Goal: Task Accomplishment & Management: Complete application form

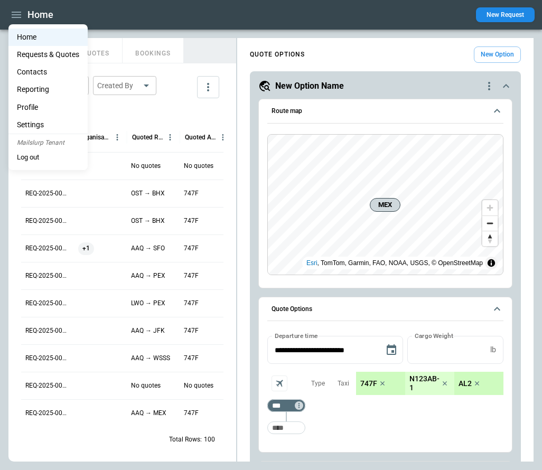
click at [322, 39] on div at bounding box center [271, 235] width 542 height 470
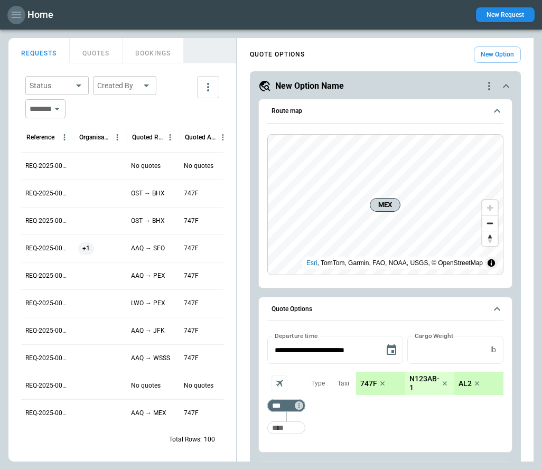
click at [17, 13] on icon "button" at bounding box center [16, 14] width 13 height 13
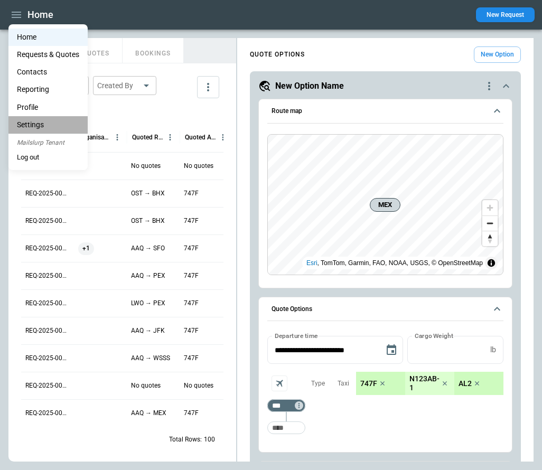
click at [49, 121] on li "Settings" at bounding box center [47, 124] width 79 height 17
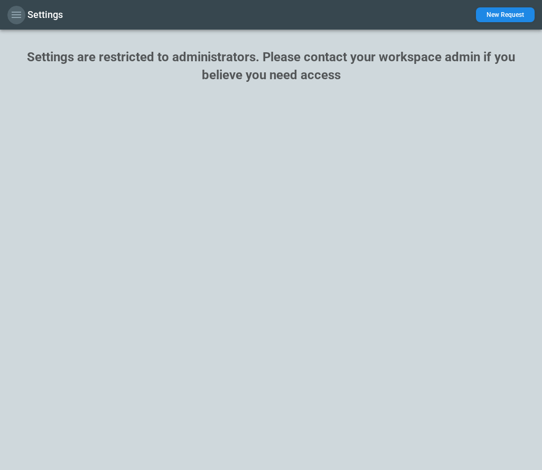
click at [20, 16] on icon "button" at bounding box center [16, 14] width 13 height 13
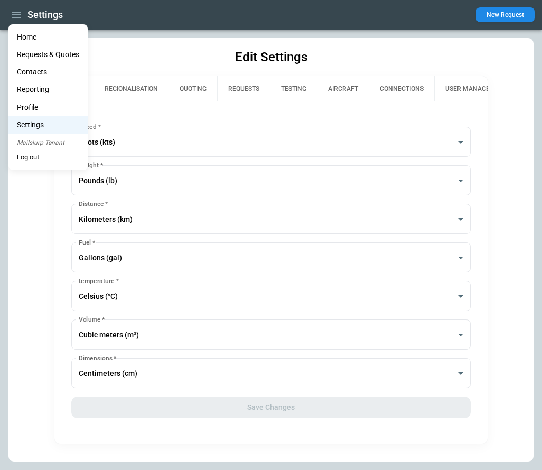
click at [26, 38] on li "Home" at bounding box center [47, 37] width 79 height 17
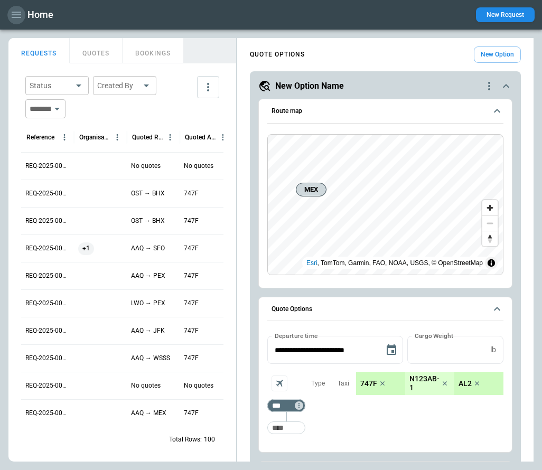
click at [17, 14] on icon "button" at bounding box center [17, 15] width 10 height 6
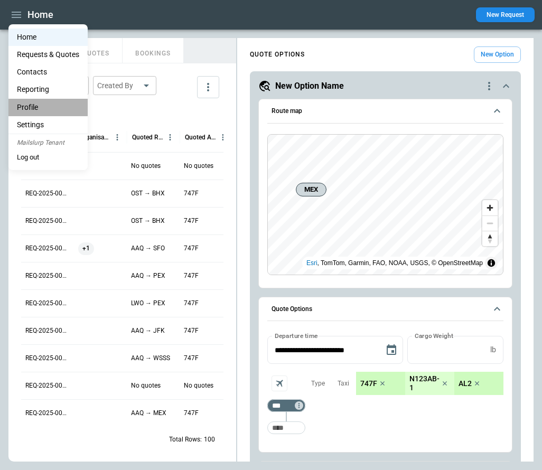
click at [33, 108] on li "Profile" at bounding box center [47, 107] width 79 height 17
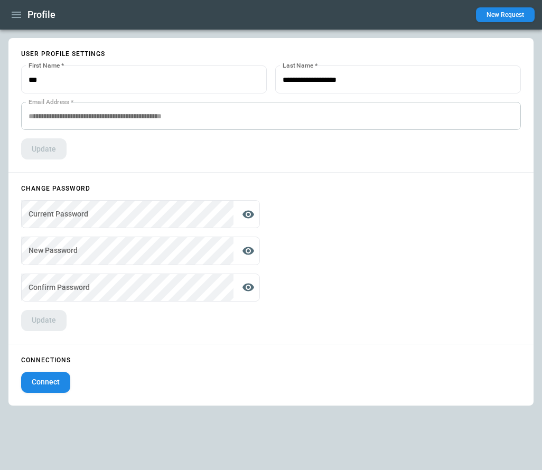
click at [13, 17] on icon "button" at bounding box center [17, 15] width 10 height 6
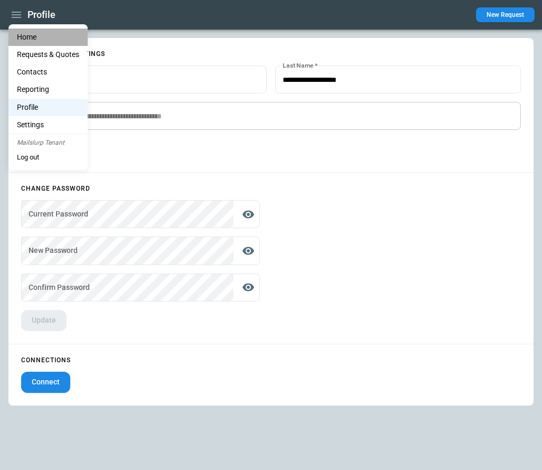
click at [19, 37] on li "Home" at bounding box center [47, 37] width 79 height 17
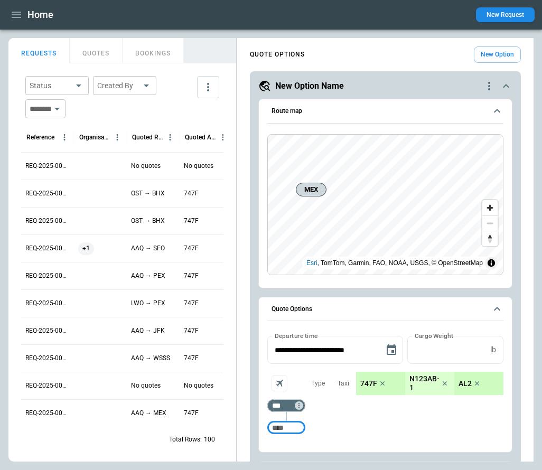
click at [13, 12] on icon "button" at bounding box center [17, 15] width 10 height 6
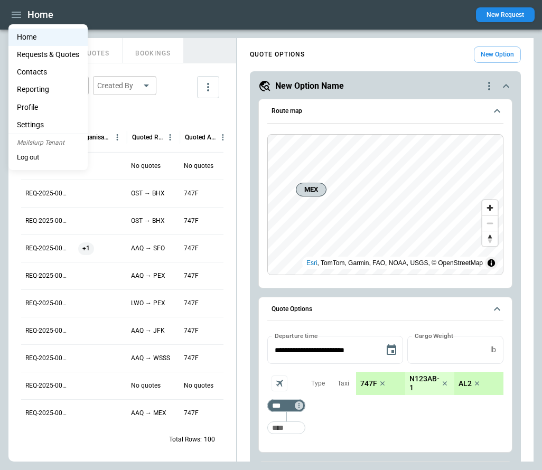
click at [35, 159] on button "Log out" at bounding box center [27, 158] width 39 height 16
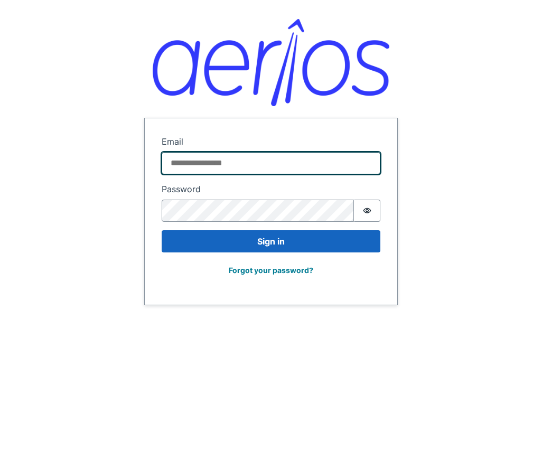
click at [249, 163] on input "Email" at bounding box center [271, 163] width 219 height 22
paste input "**********"
type input "**********"
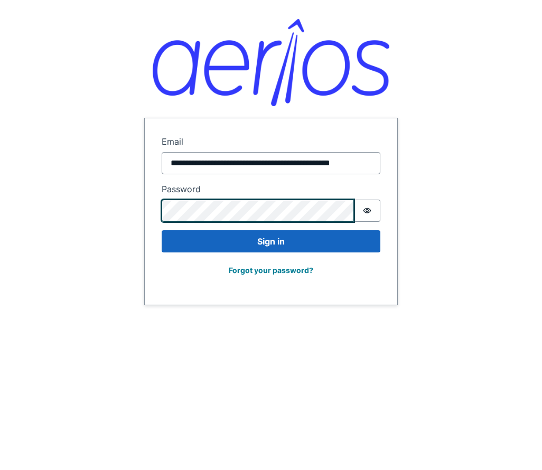
scroll to position [0, 0]
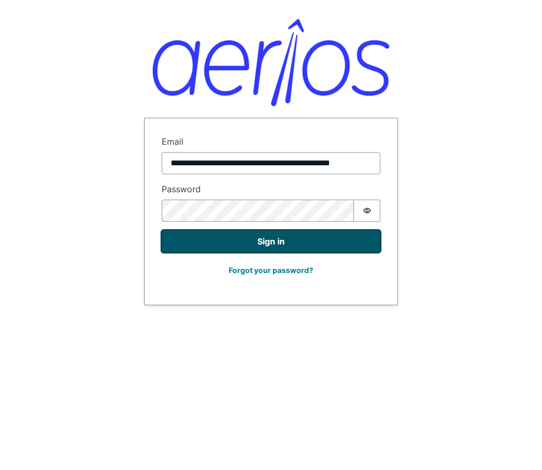
click at [262, 248] on button "Sign in" at bounding box center [271, 241] width 219 height 22
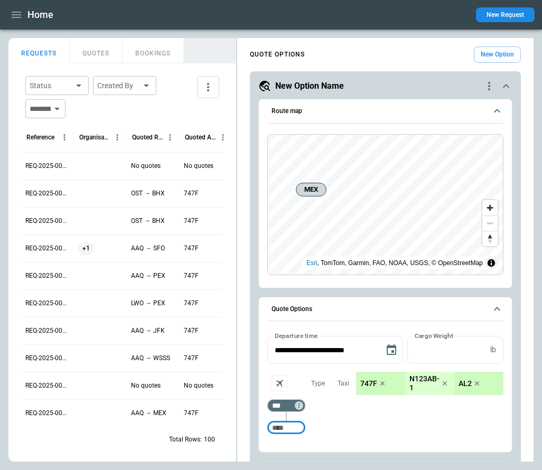
click at [17, 12] on icon "button" at bounding box center [17, 15] width 10 height 6
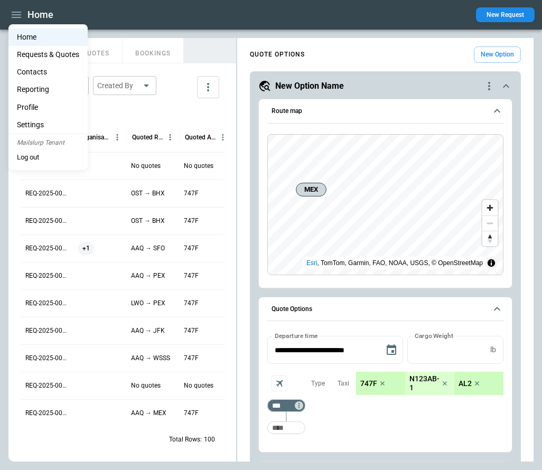
click at [43, 124] on li "Settings" at bounding box center [47, 124] width 79 height 17
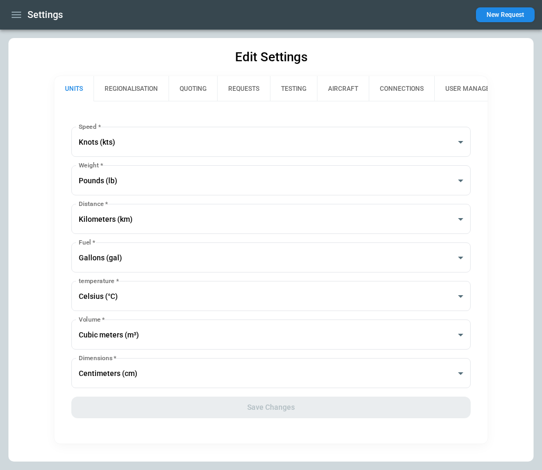
click at [253, 92] on button "REQUESTS" at bounding box center [243, 88] width 53 height 25
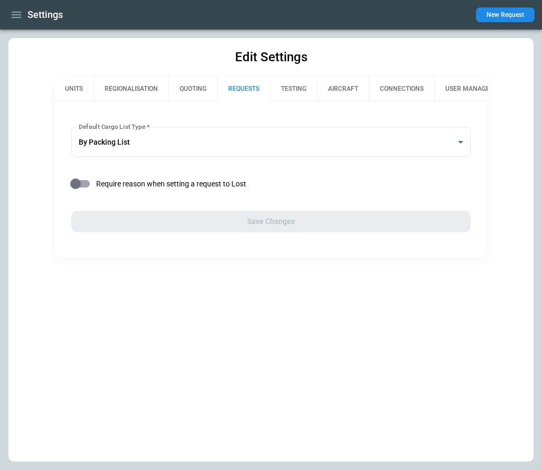
click at [193, 89] on button "QUOTING" at bounding box center [192, 88] width 49 height 25
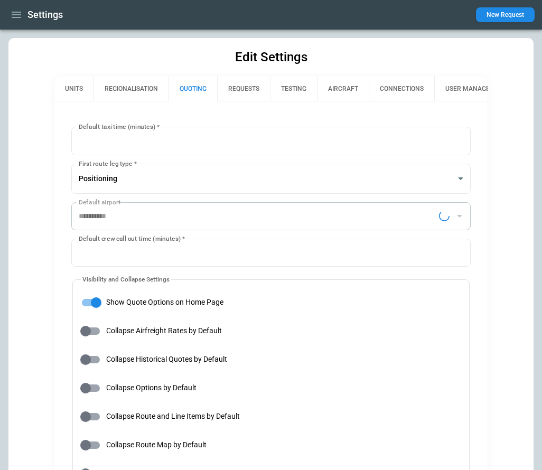
type input "**********"
click at [23, 14] on button "button" at bounding box center [16, 15] width 18 height 18
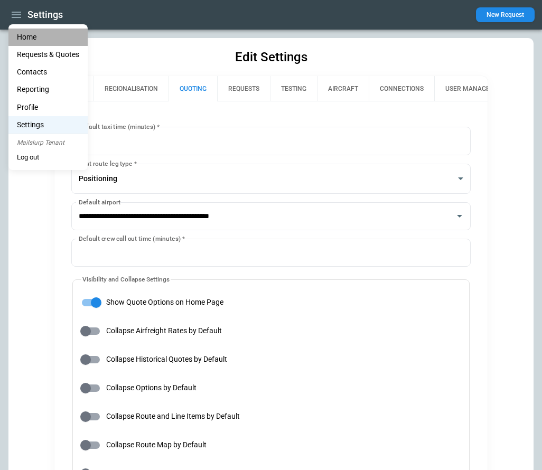
click at [29, 37] on li "Home" at bounding box center [47, 37] width 79 height 17
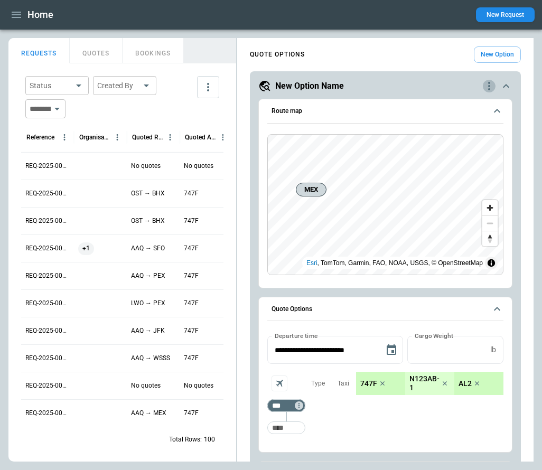
click at [488, 87] on icon "quote-option-actions" at bounding box center [488, 86] width 13 height 13
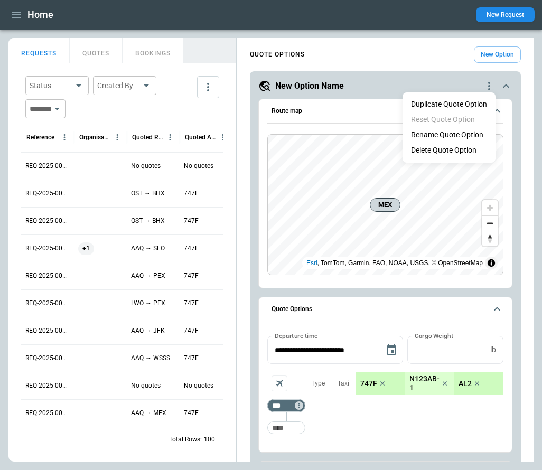
click at [499, 54] on div at bounding box center [271, 235] width 542 height 470
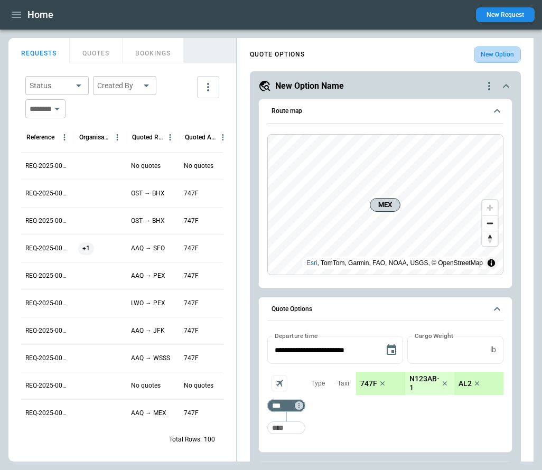
click at [489, 52] on button "New Option" at bounding box center [497, 54] width 47 height 16
click at [489, 79] on div "**********" at bounding box center [385, 317] width 271 height 493
click at [489, 83] on icon "quote-option-actions" at bounding box center [489, 86] width 2 height 8
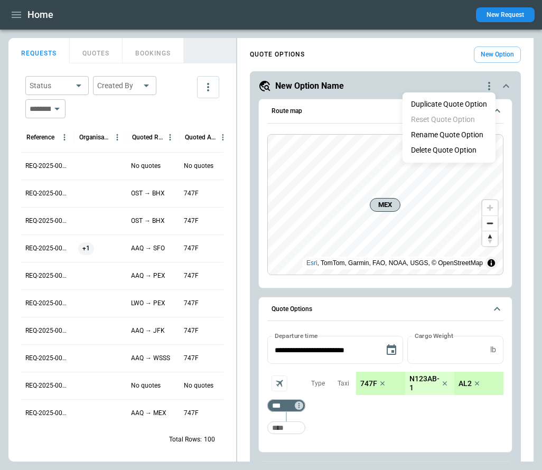
click at [455, 151] on li "Delete Quote Option" at bounding box center [448, 150] width 93 height 15
click at [489, 83] on icon "quote-option-actions" at bounding box center [488, 86] width 13 height 13
click at [441, 148] on li "Delete Quote Option" at bounding box center [448, 150] width 93 height 15
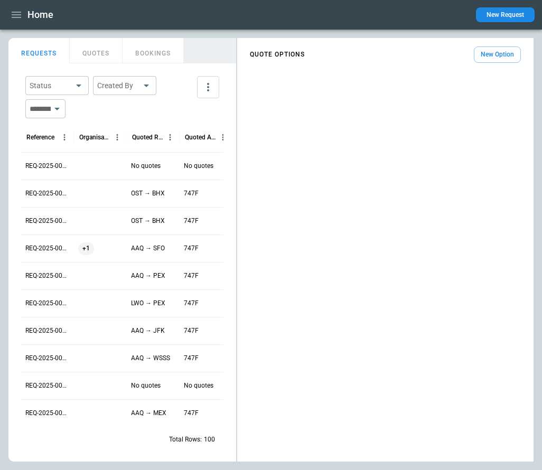
click at [486, 57] on button "New Option" at bounding box center [497, 54] width 47 height 16
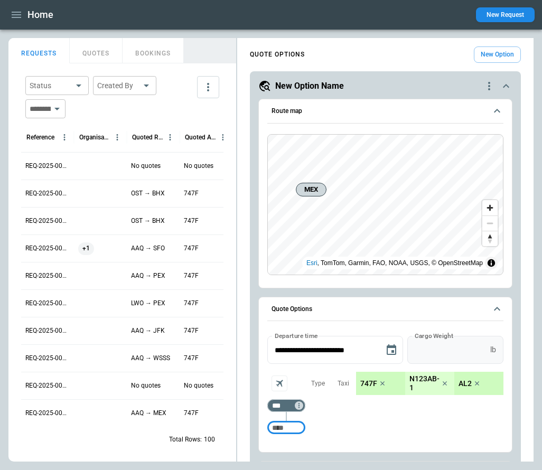
scroll to position [107, 0]
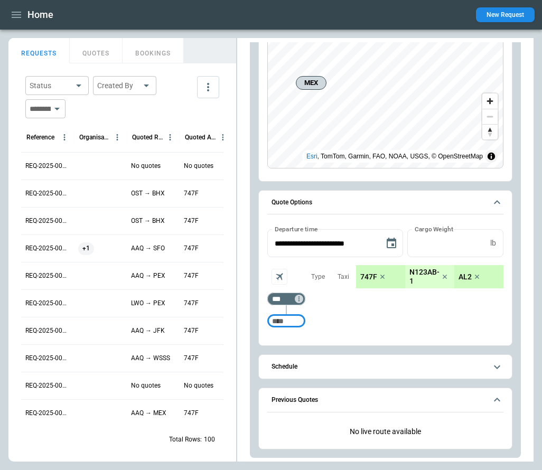
click at [18, 14] on icon "button" at bounding box center [16, 14] width 13 height 13
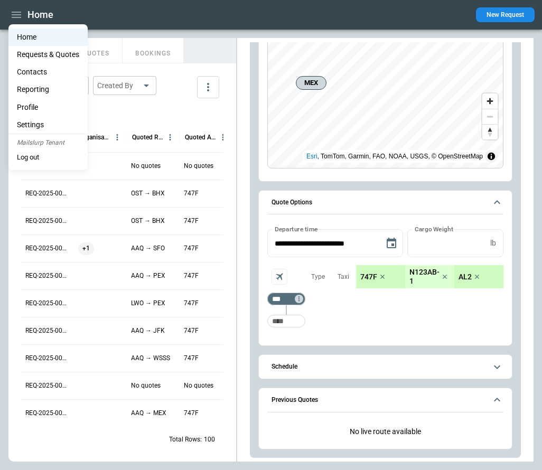
click at [44, 120] on li "Settings" at bounding box center [47, 124] width 79 height 17
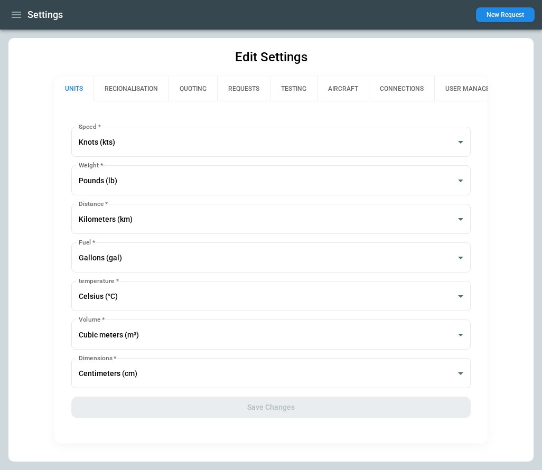
click at [197, 85] on button "QUOTING" at bounding box center [192, 88] width 49 height 25
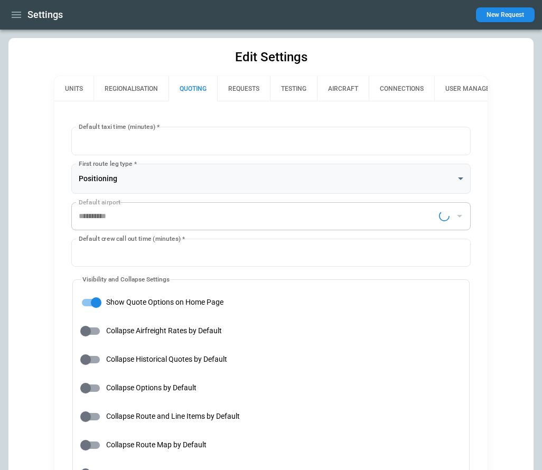
type input "**********"
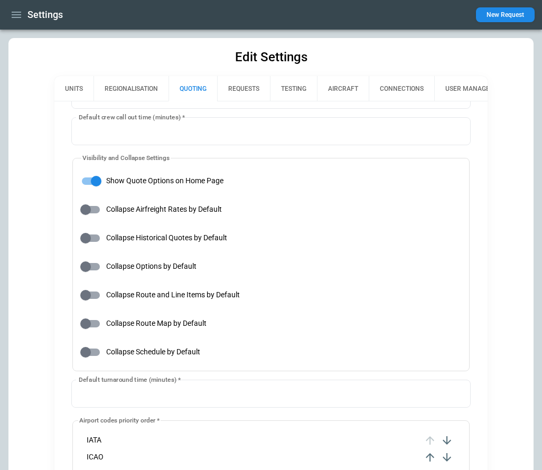
scroll to position [127, 0]
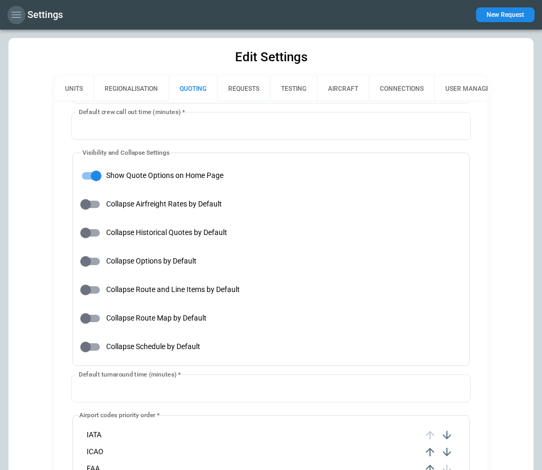
click at [16, 16] on icon "button" at bounding box center [16, 14] width 13 height 13
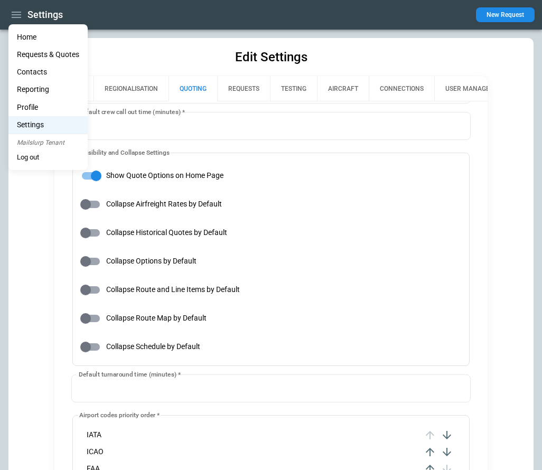
click at [24, 35] on li "Home" at bounding box center [47, 37] width 79 height 17
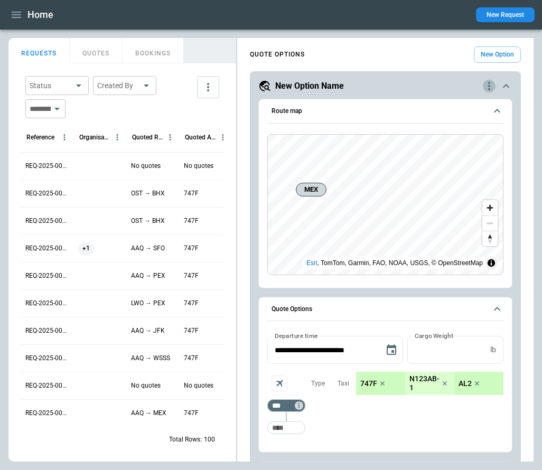
click at [486, 87] on icon "quote-option-actions" at bounding box center [488, 86] width 13 height 13
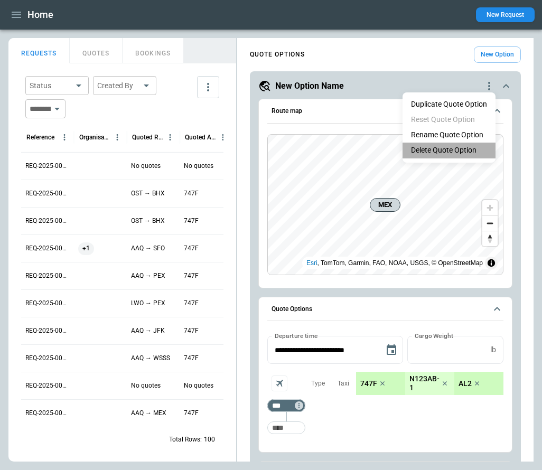
click at [450, 153] on li "Delete Quote Option" at bounding box center [448, 150] width 93 height 15
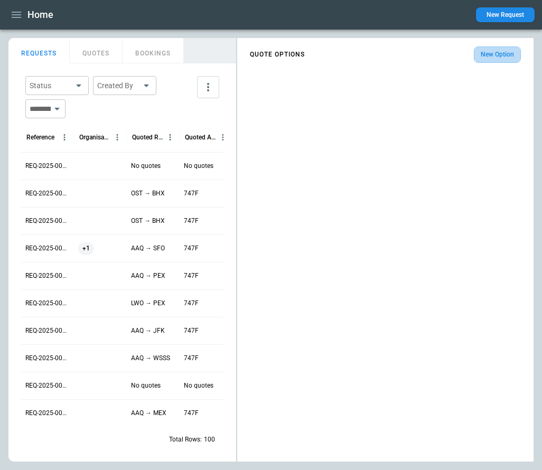
click at [496, 53] on button "New Option" at bounding box center [497, 54] width 47 height 16
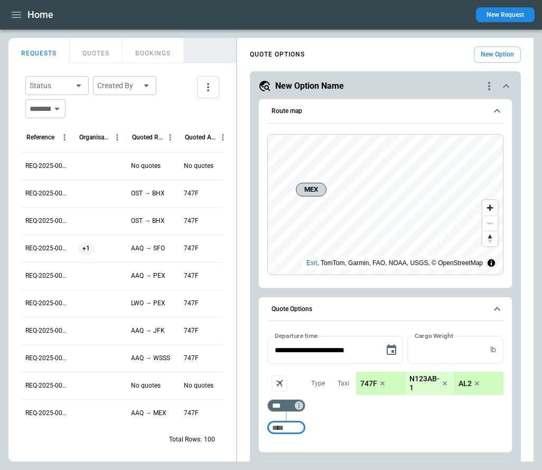
click at [490, 15] on button "New Request" at bounding box center [505, 14] width 59 height 15
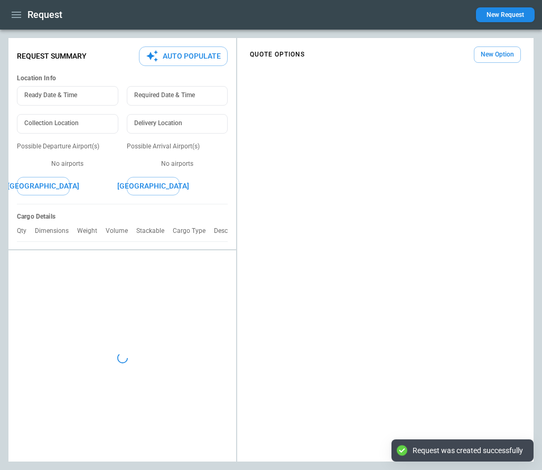
type textarea "*"
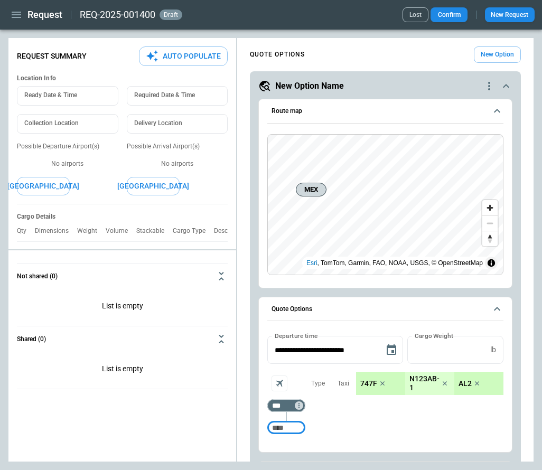
scroll to position [107, 0]
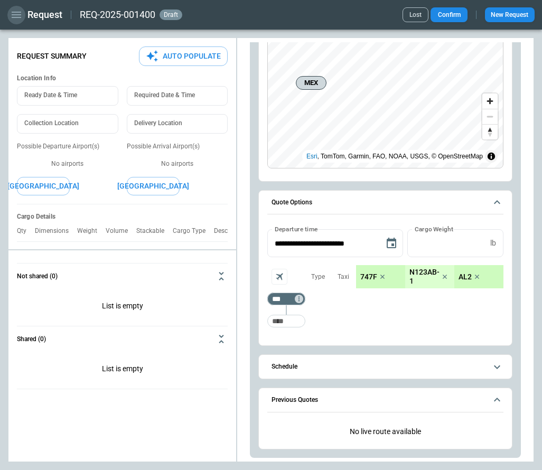
click at [20, 18] on icon "button" at bounding box center [16, 14] width 13 height 13
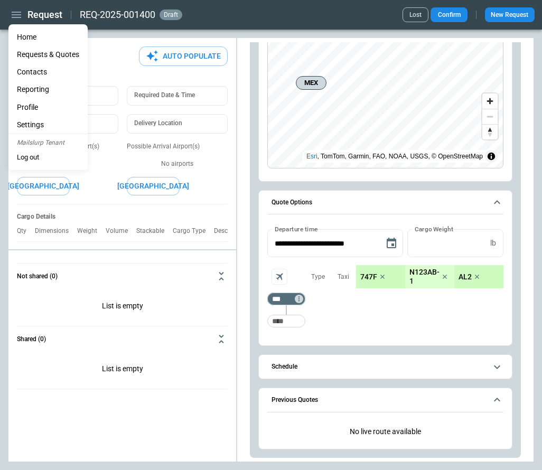
click at [48, 124] on li "Settings" at bounding box center [47, 124] width 79 height 17
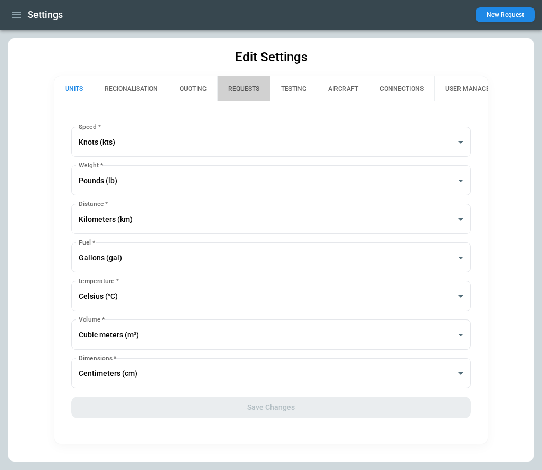
click at [253, 90] on button "REQUESTS" at bounding box center [243, 88] width 53 height 25
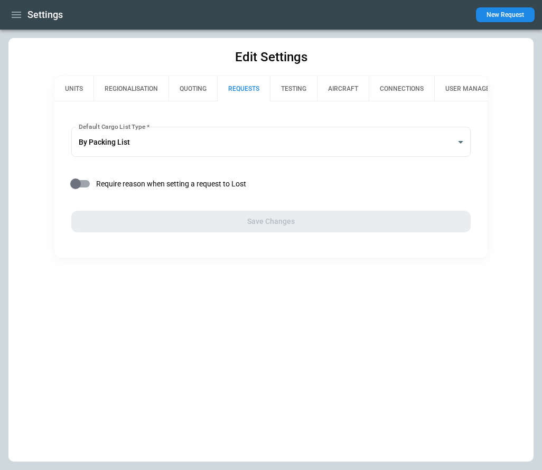
click at [204, 90] on button "QUOTING" at bounding box center [192, 88] width 49 height 25
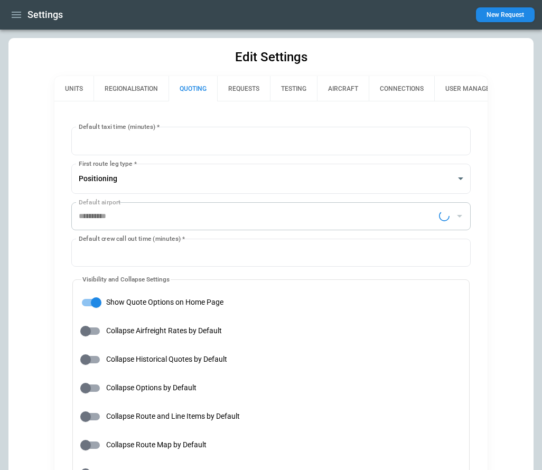
type input "**********"
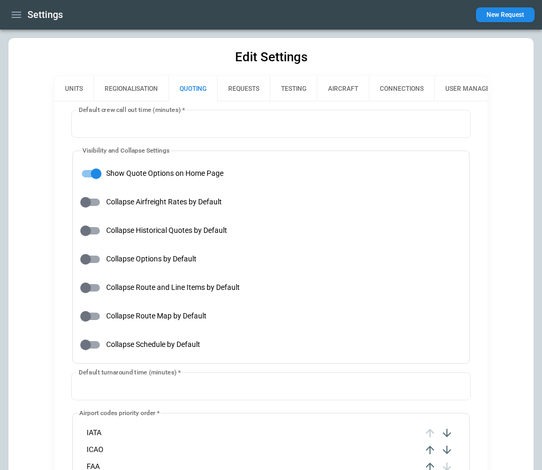
scroll to position [123, 0]
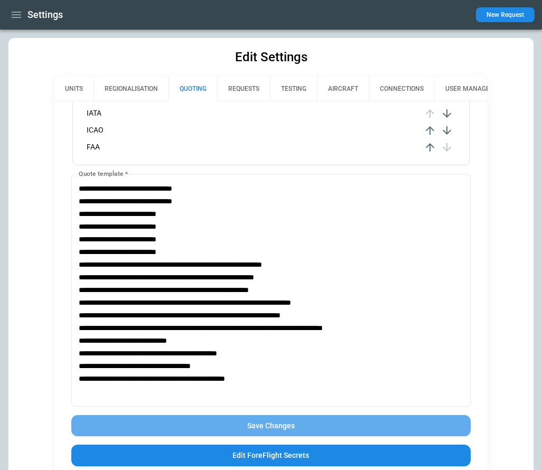
click at [226, 430] on button "Save Changes" at bounding box center [271, 426] width 400 height 22
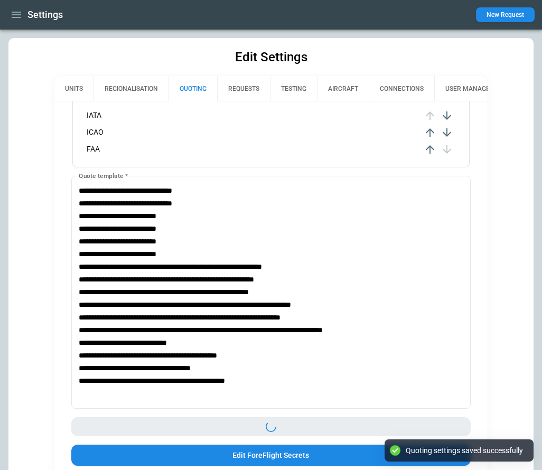
click at [15, 15] on icon "button" at bounding box center [16, 14] width 13 height 13
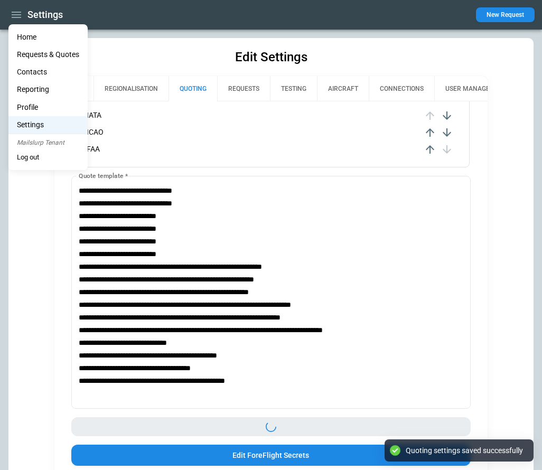
scroll to position [449, 0]
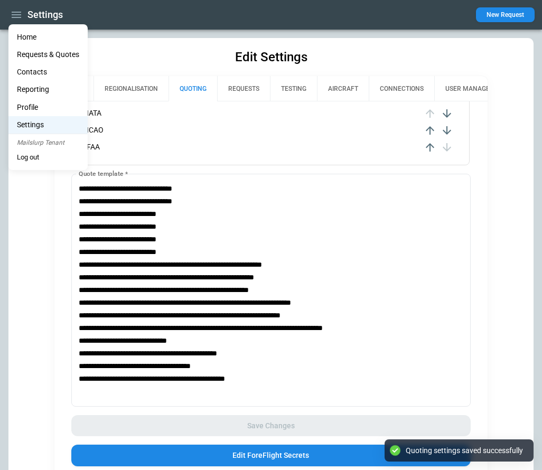
click at [19, 35] on li "Home" at bounding box center [47, 37] width 79 height 17
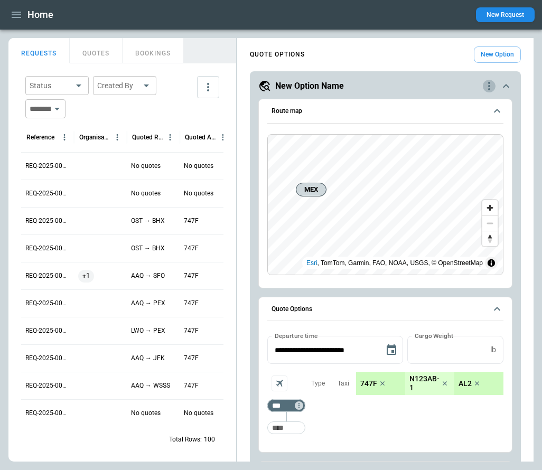
click at [489, 88] on icon "quote-option-actions" at bounding box center [488, 86] width 13 height 13
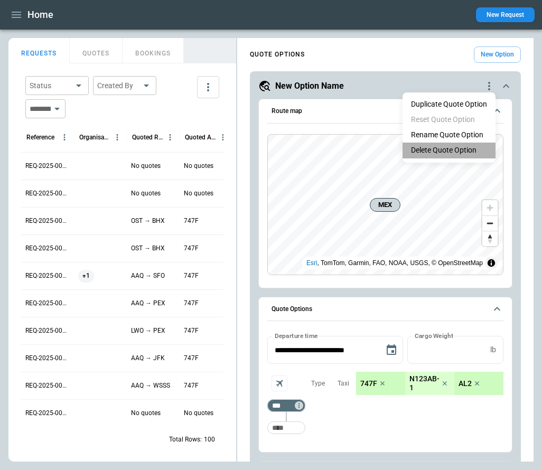
click at [454, 150] on li "Delete Quote Option" at bounding box center [448, 150] width 93 height 15
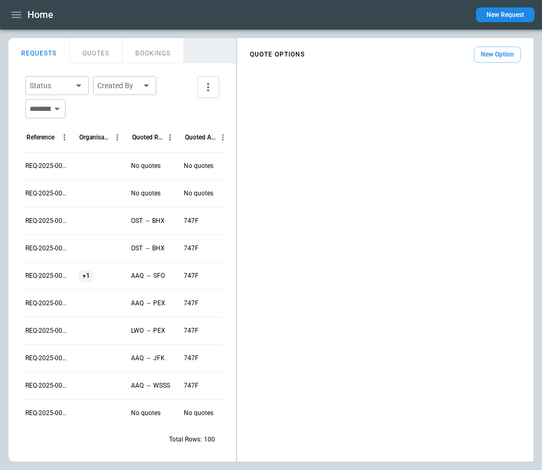
click at [488, 58] on button "New Option" at bounding box center [497, 54] width 47 height 16
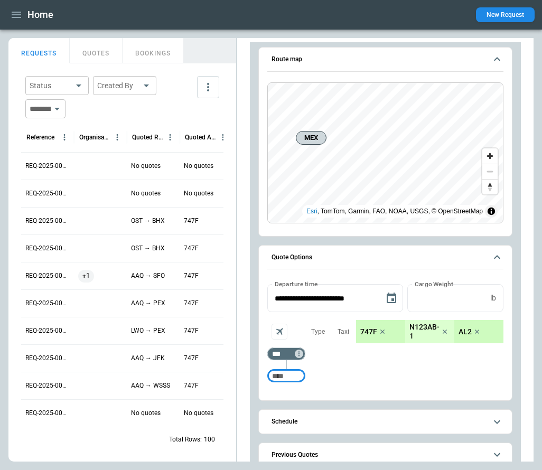
scroll to position [64, 0]
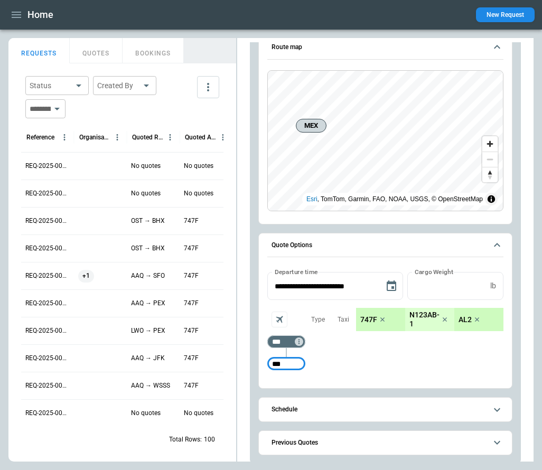
type input "***"
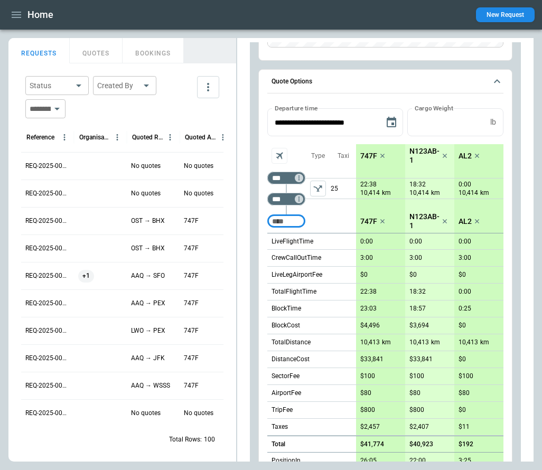
scroll to position [351, 0]
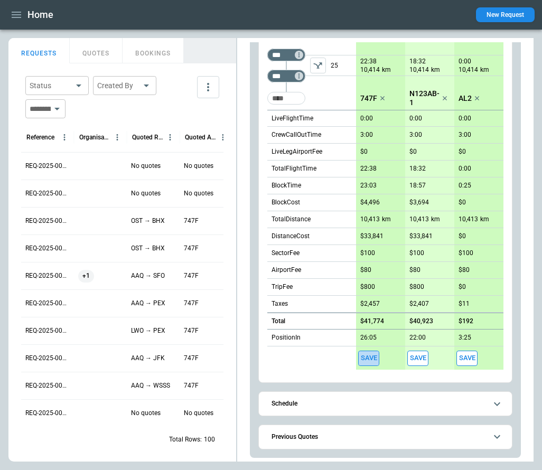
click at [364, 358] on button "Save" at bounding box center [368, 358] width 21 height 15
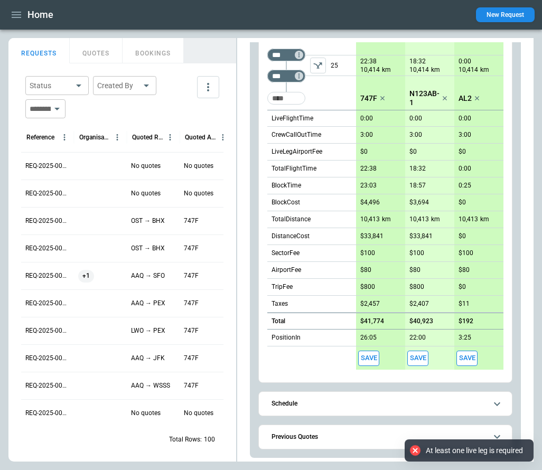
click at [320, 63] on icon "left aligned" at bounding box center [318, 65] width 8 height 6
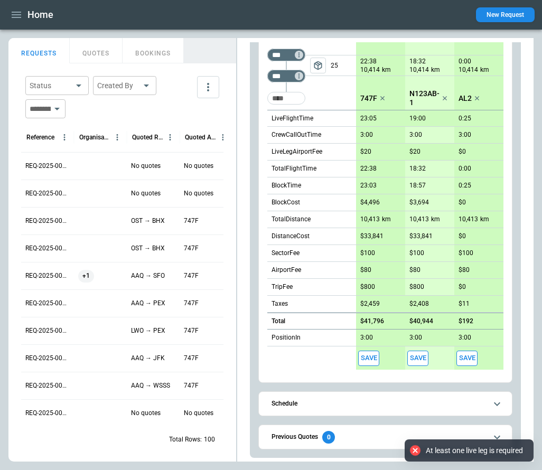
scroll to position [351, 0]
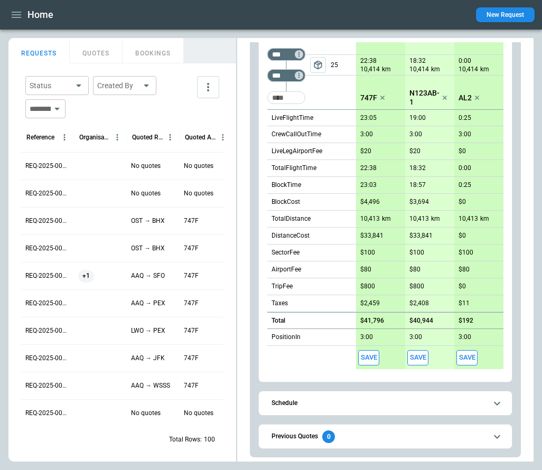
click at [370, 358] on button "Save" at bounding box center [368, 357] width 21 height 15
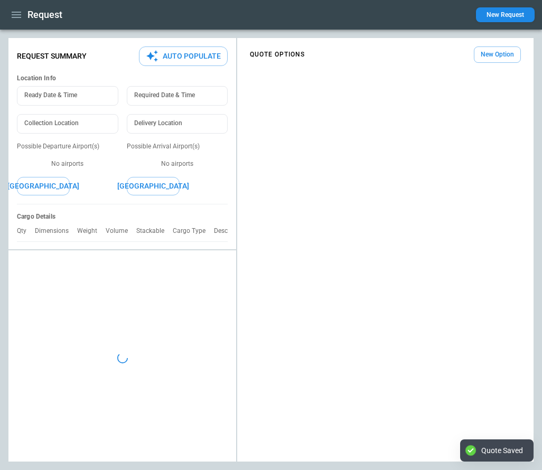
type textarea "*"
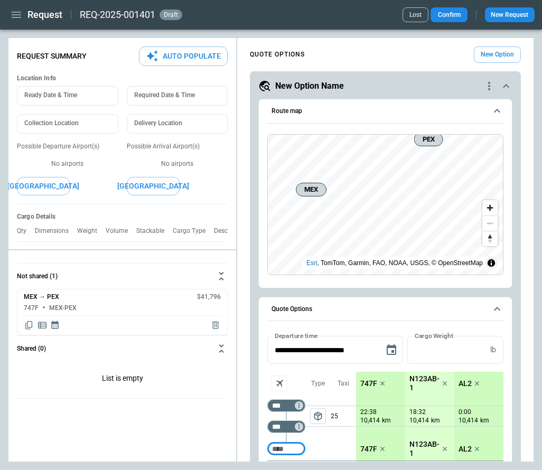
click at [20, 15] on icon "button" at bounding box center [16, 14] width 13 height 13
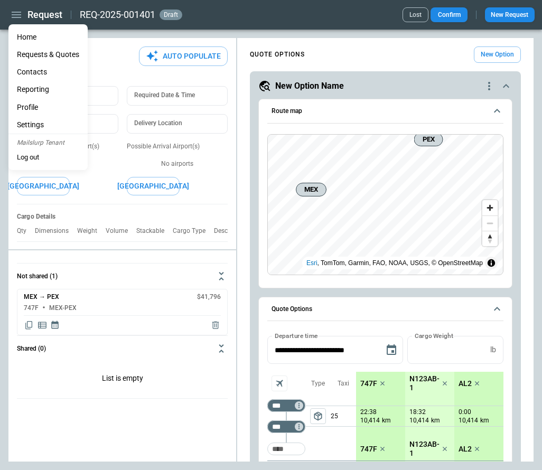
click at [25, 35] on li "Home" at bounding box center [47, 37] width 79 height 17
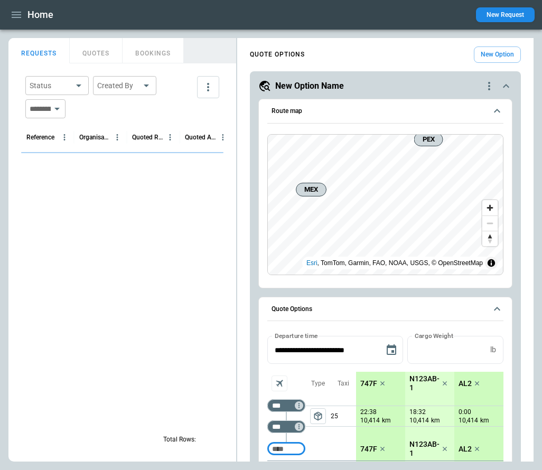
click at [17, 13] on icon "button" at bounding box center [16, 14] width 13 height 13
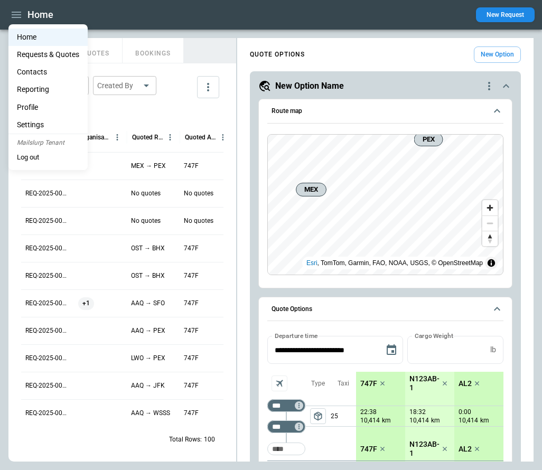
click at [46, 124] on li "Settings" at bounding box center [47, 124] width 79 height 17
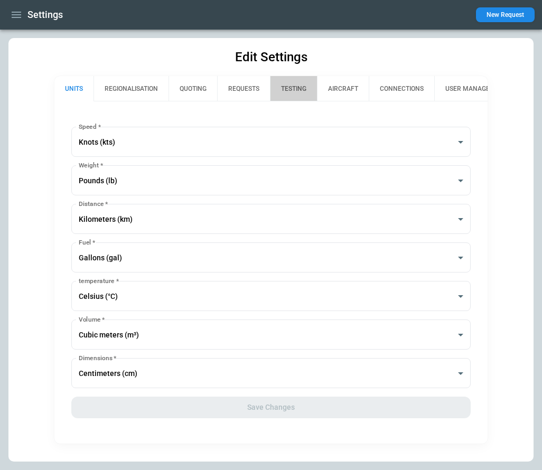
click at [308, 88] on button "TESTING" at bounding box center [293, 88] width 47 height 25
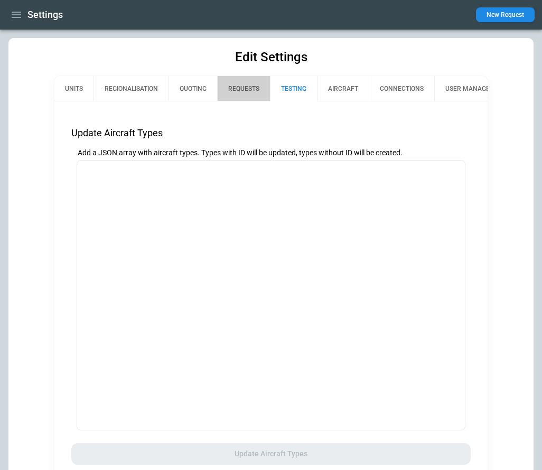
click at [238, 92] on button "REQUESTS" at bounding box center [243, 88] width 53 height 25
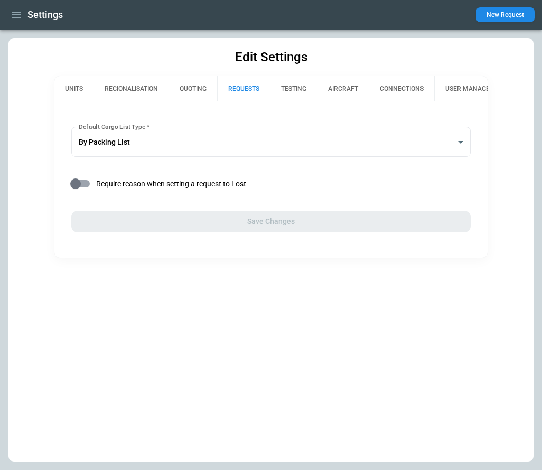
click at [205, 89] on button "QUOTING" at bounding box center [192, 88] width 49 height 25
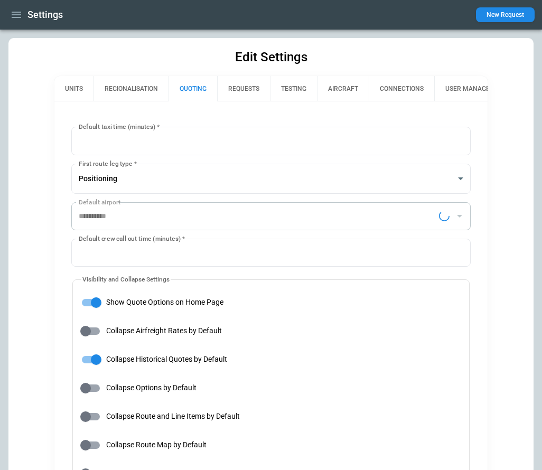
type input "**********"
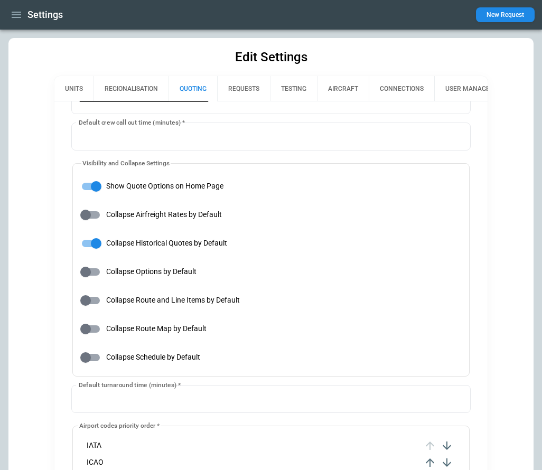
scroll to position [111, 0]
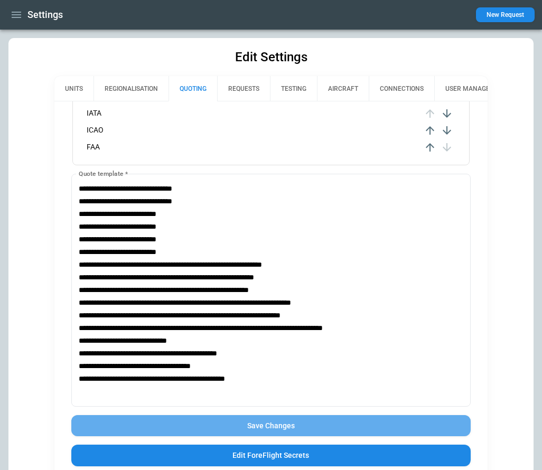
click at [241, 435] on button "Save Changes" at bounding box center [271, 426] width 400 height 22
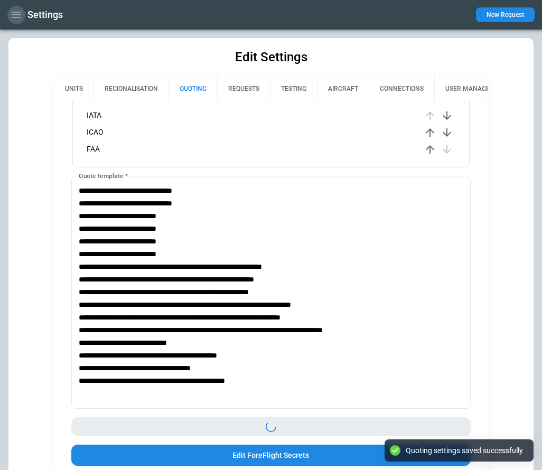
click at [19, 15] on icon "button" at bounding box center [17, 15] width 10 height 6
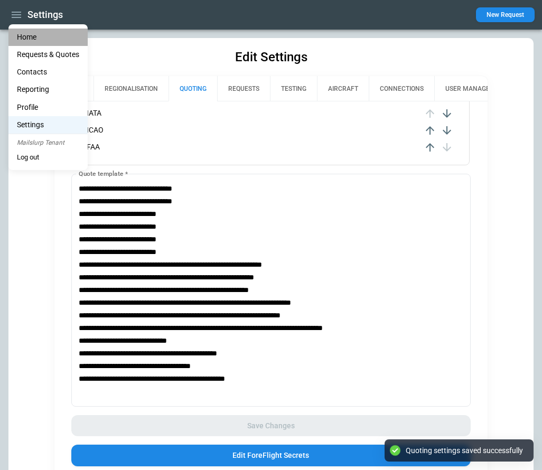
click at [32, 35] on li "Home" at bounding box center [47, 37] width 79 height 17
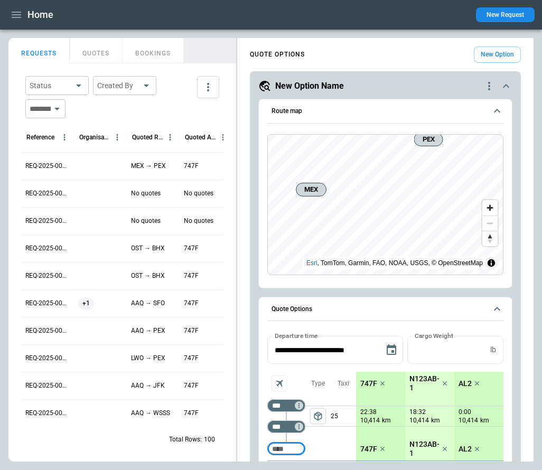
click at [486, 90] on icon "quote-option-actions" at bounding box center [488, 86] width 13 height 13
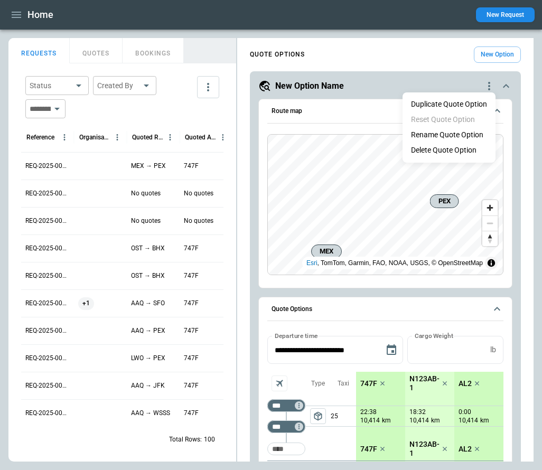
click at [518, 296] on div at bounding box center [271, 235] width 542 height 470
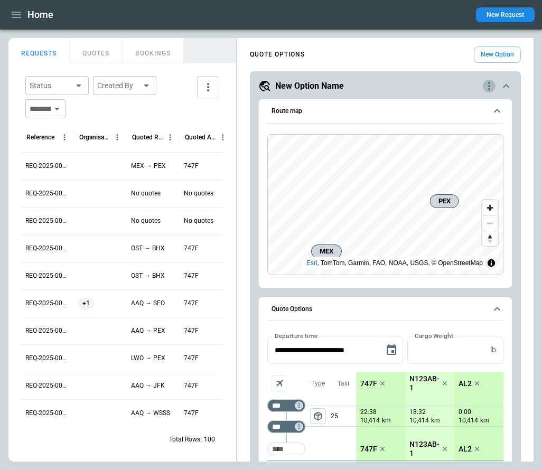
click at [491, 87] on icon "quote-option-actions" at bounding box center [488, 86] width 13 height 13
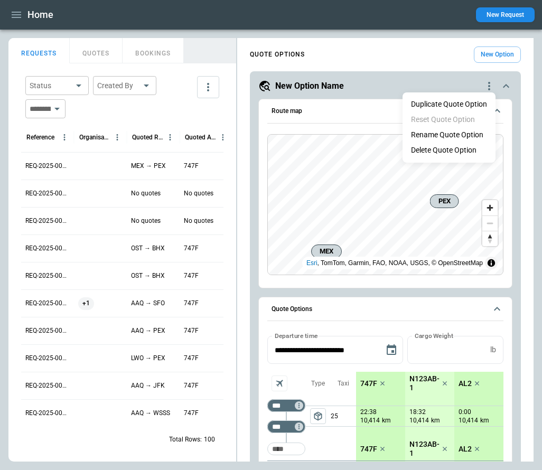
click at [456, 148] on li "Delete Quote Option" at bounding box center [448, 150] width 93 height 15
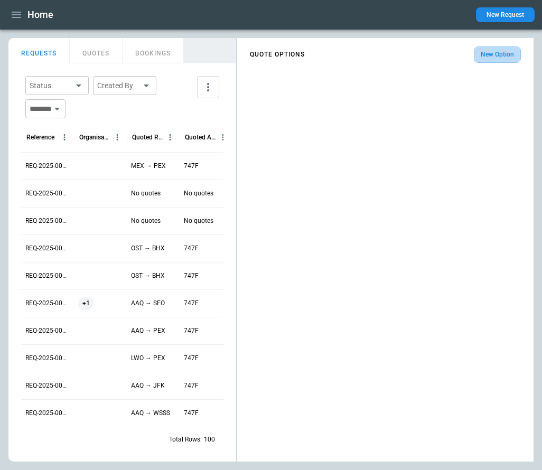
click at [490, 56] on button "New Option" at bounding box center [497, 54] width 47 height 16
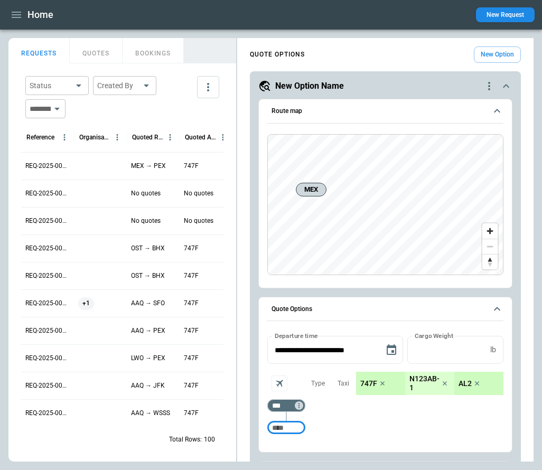
scroll to position [107, 0]
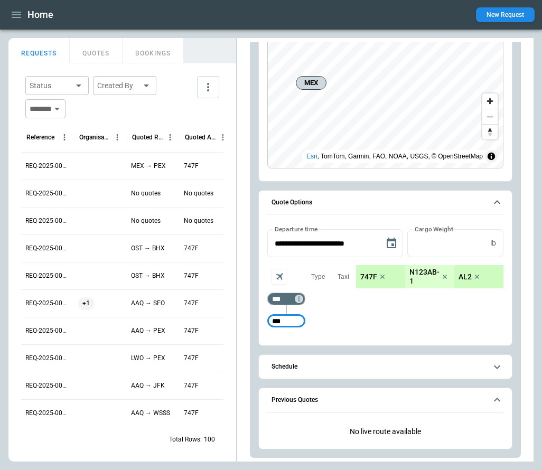
type input "***"
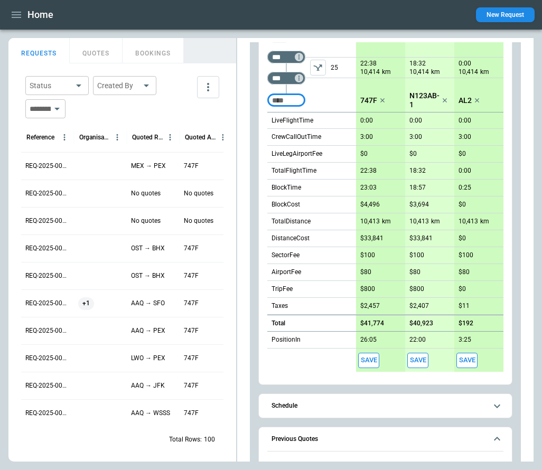
scroll to position [330, 0]
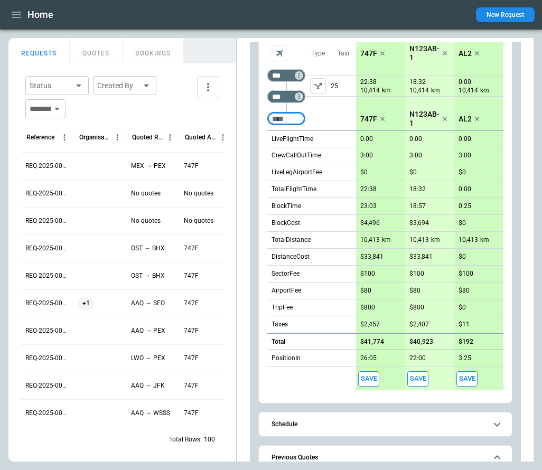
click at [323, 84] on icon "left aligned" at bounding box center [318, 86] width 11 height 11
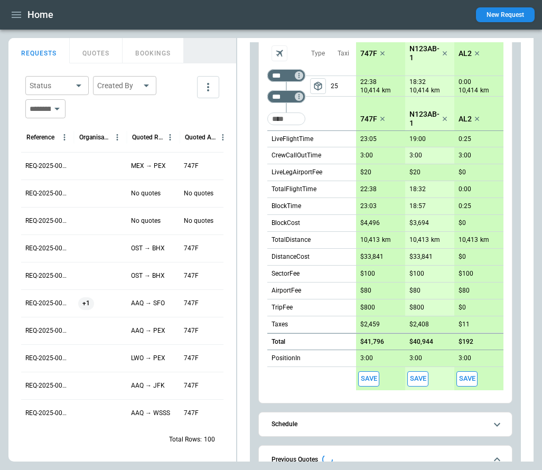
scroll to position [388, 0]
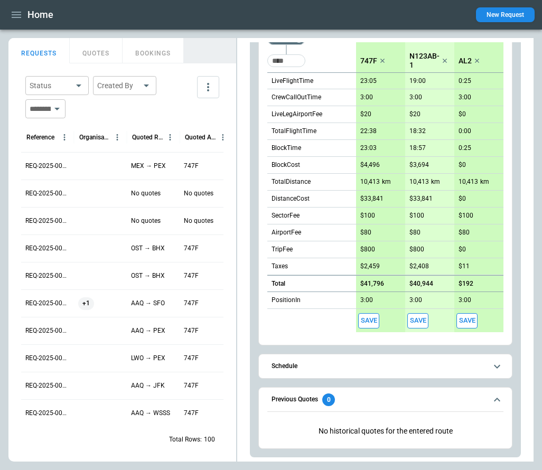
click at [369, 320] on button "Save" at bounding box center [368, 320] width 21 height 15
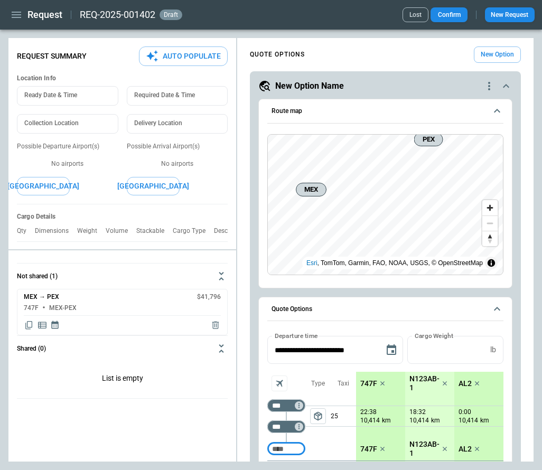
click at [511, 53] on button "New Option" at bounding box center [497, 54] width 47 height 16
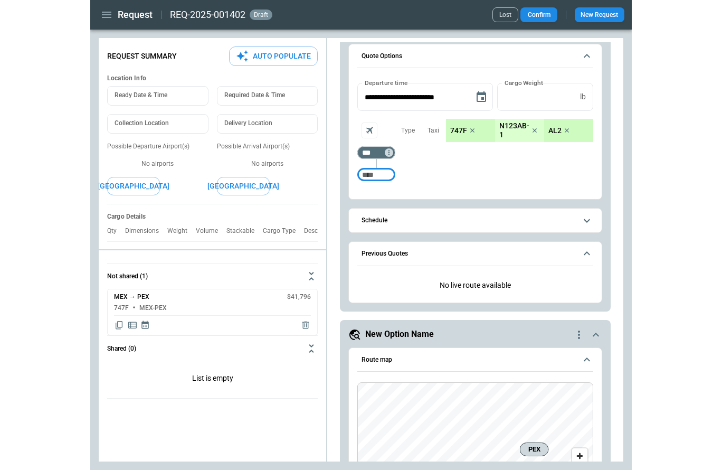
scroll to position [270, 0]
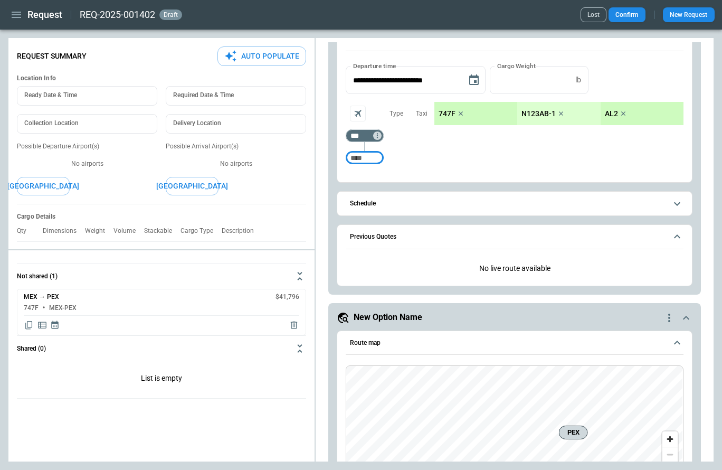
type textarea "*"
click at [21, 16] on icon "button" at bounding box center [16, 14] width 13 height 13
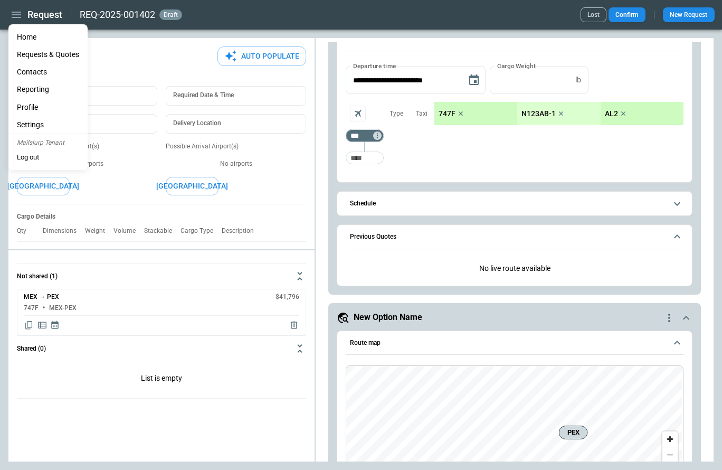
click at [27, 38] on li "Home" at bounding box center [47, 37] width 79 height 17
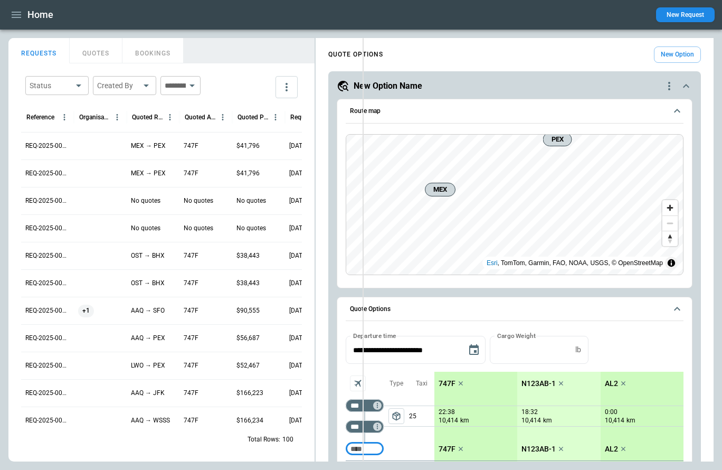
click at [363, 187] on div "FindBorderBarSize REQUESTS QUOTES BOOKINGS Status ​ Created By ​ ​ Reference Or…" at bounding box center [360, 249] width 705 height 423
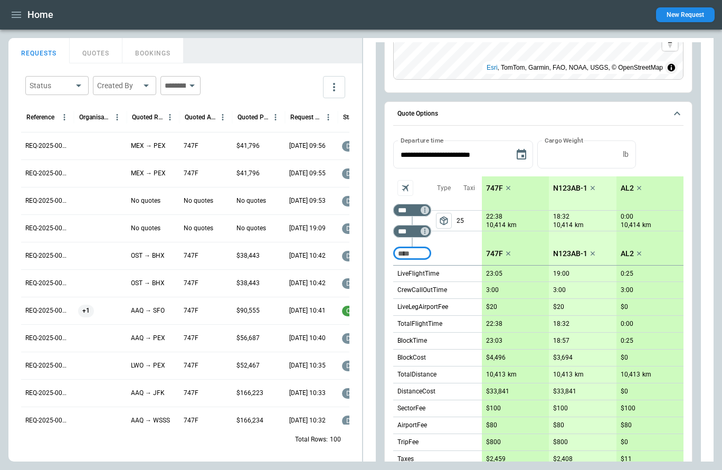
scroll to position [97, 0]
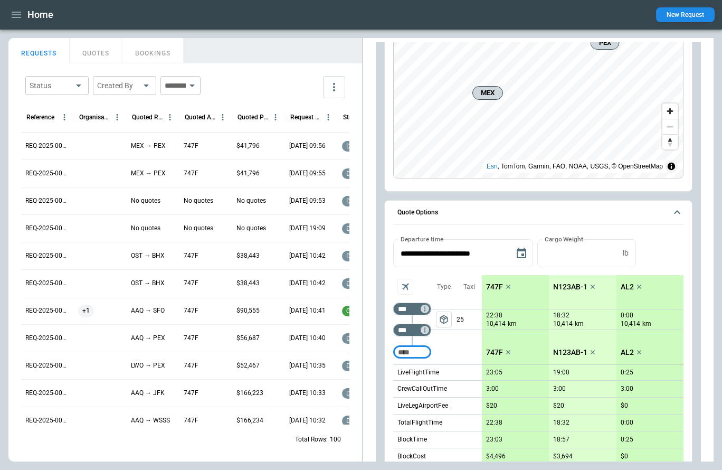
click at [443, 321] on span "package_2" at bounding box center [444, 319] width 11 height 11
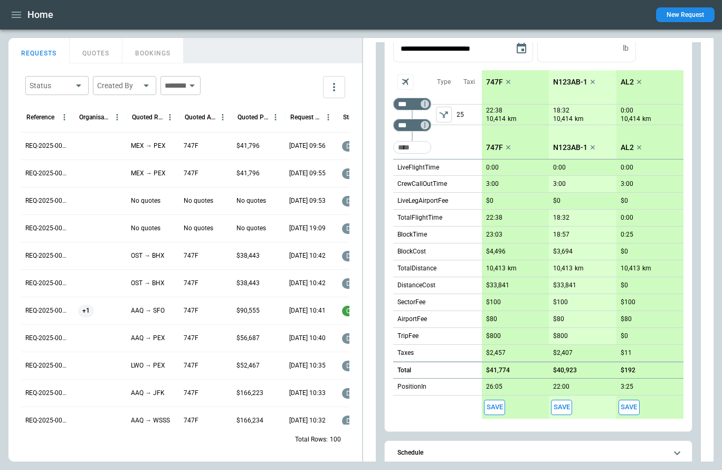
scroll to position [388, 0]
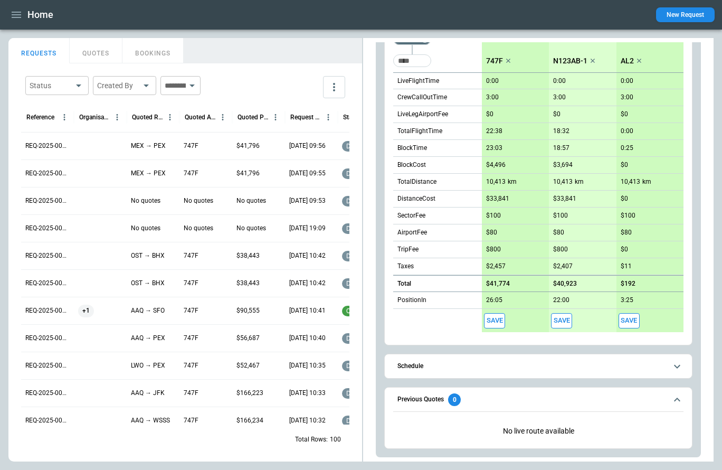
click at [101, 175] on div at bounding box center [100, 172] width 53 height 27
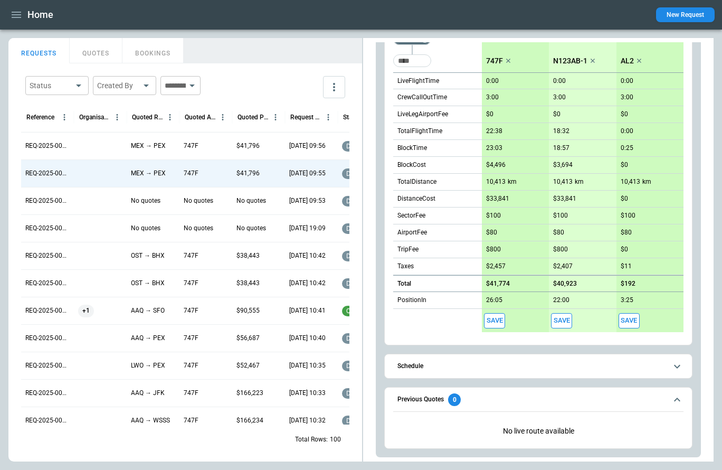
click at [101, 175] on div at bounding box center [100, 172] width 53 height 27
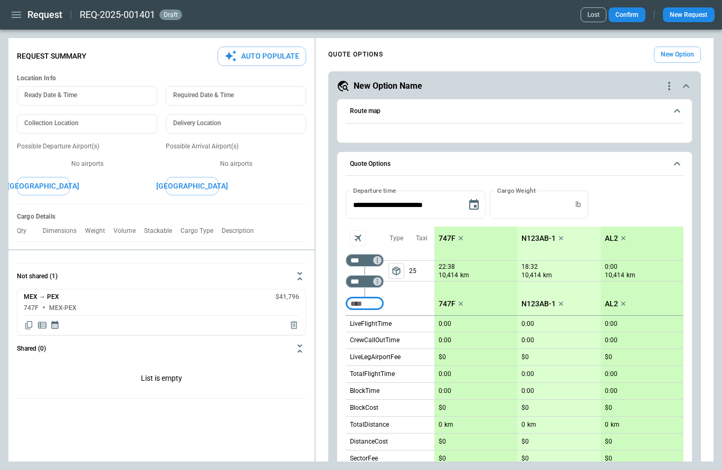
type textarea "*"
type input "**********"
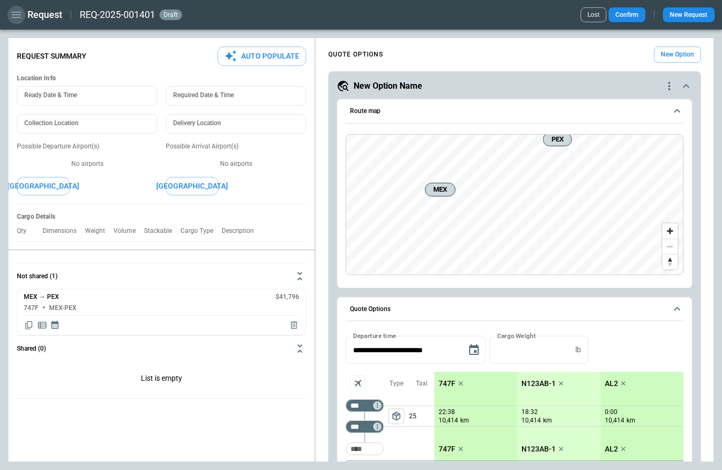
click at [20, 21] on button "button" at bounding box center [16, 15] width 18 height 18
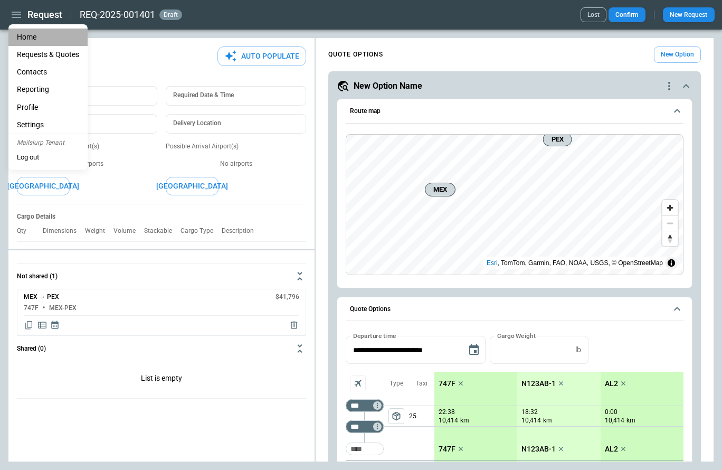
click at [26, 41] on li "Home" at bounding box center [47, 37] width 79 height 17
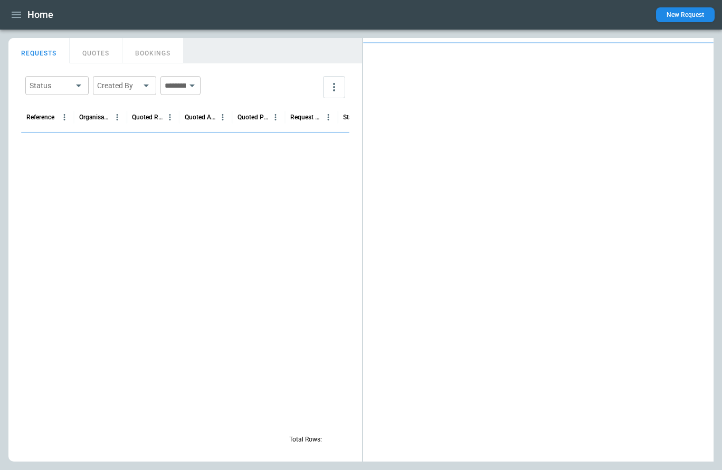
click at [77, 53] on button "QUOTES" at bounding box center [96, 50] width 53 height 25
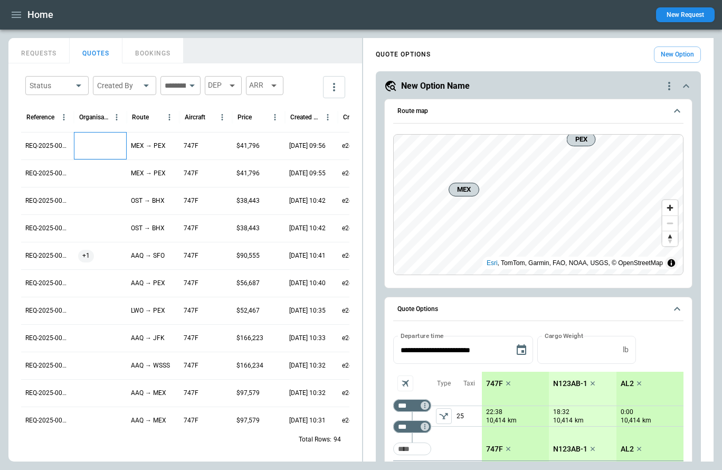
click at [97, 149] on div at bounding box center [100, 145] width 53 height 27
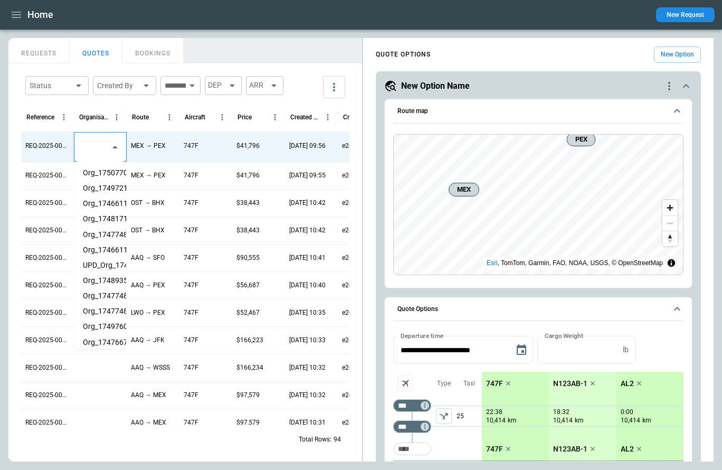
click at [99, 149] on input "text" at bounding box center [92, 147] width 26 height 18
click at [106, 194] on li "Org_1749721284891" at bounding box center [100, 188] width 52 height 15
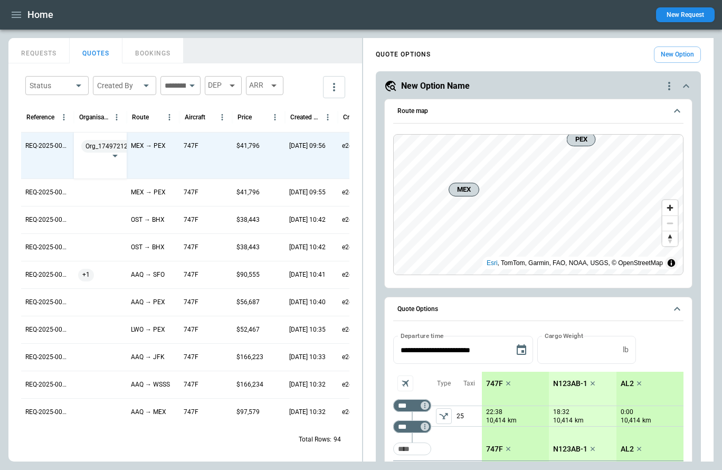
click at [312, 44] on div "REQUESTS QUOTES BOOKINGS" at bounding box center [185, 49] width 354 height 23
click at [291, 46] on div "REQUESTS QUOTES BOOKINGS" at bounding box center [185, 49] width 354 height 23
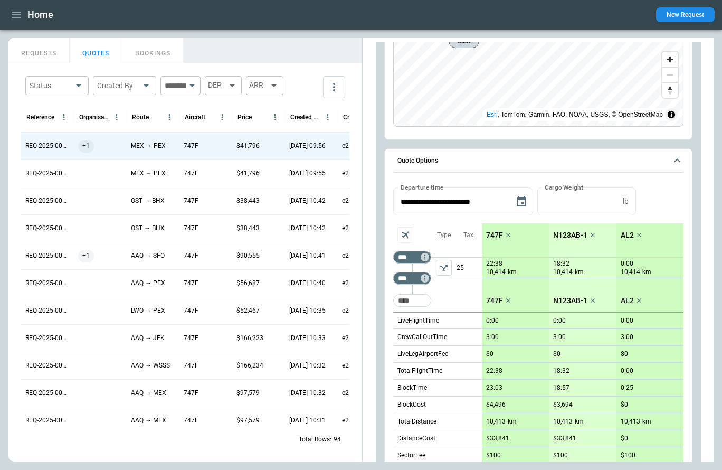
scroll to position [46, 0]
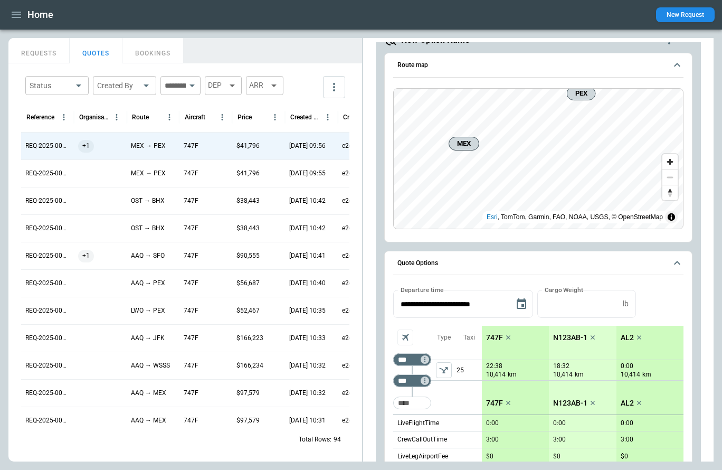
click at [445, 372] on icon "left aligned" at bounding box center [444, 370] width 11 height 11
click at [445, 372] on span "package_2" at bounding box center [444, 370] width 11 height 11
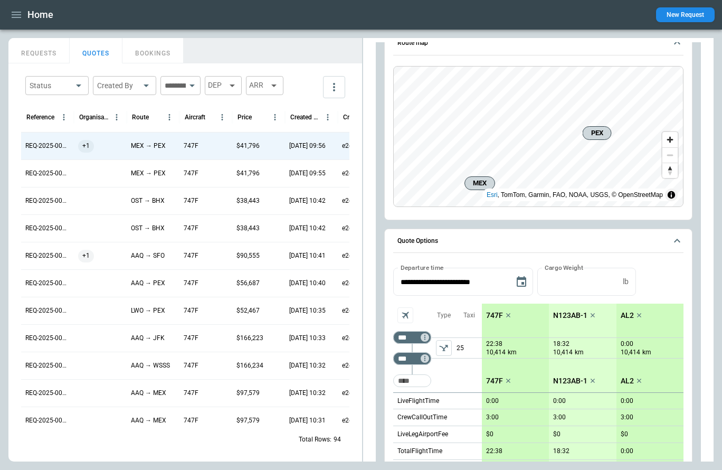
scroll to position [0, 0]
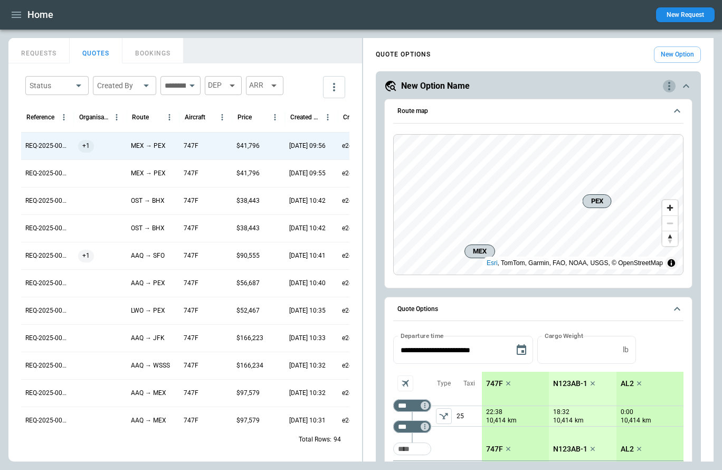
click at [541, 85] on icon "quote-option-actions" at bounding box center [669, 86] width 13 height 13
click at [541, 150] on li "Delete Quote Option" at bounding box center [629, 150] width 93 height 15
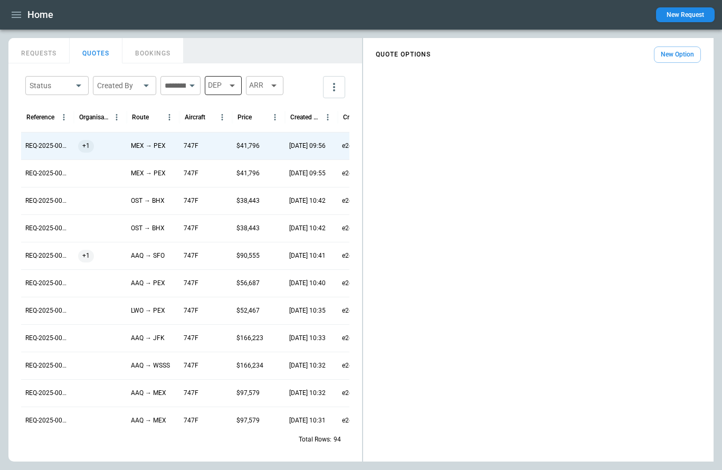
click at [242, 83] on div "DEP" at bounding box center [223, 85] width 37 height 19
type input "***"
type input "**********"
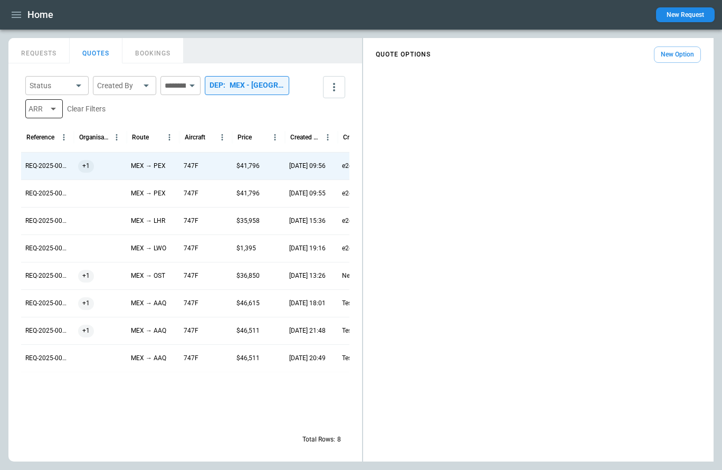
click at [43, 111] on div "ARR" at bounding box center [43, 108] width 37 height 19
type input "***"
type input "**********"
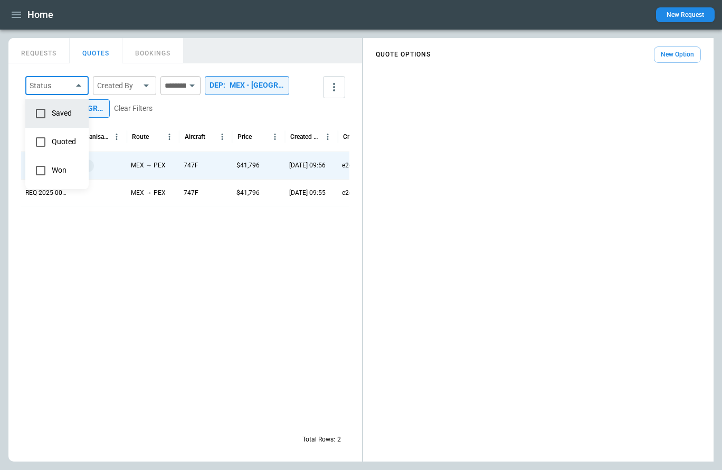
click at [73, 83] on body "Home New Request FindBorderBarSize REQUESTS QUOTES BOOKINGS Status ​ Created By…" at bounding box center [361, 235] width 722 height 470
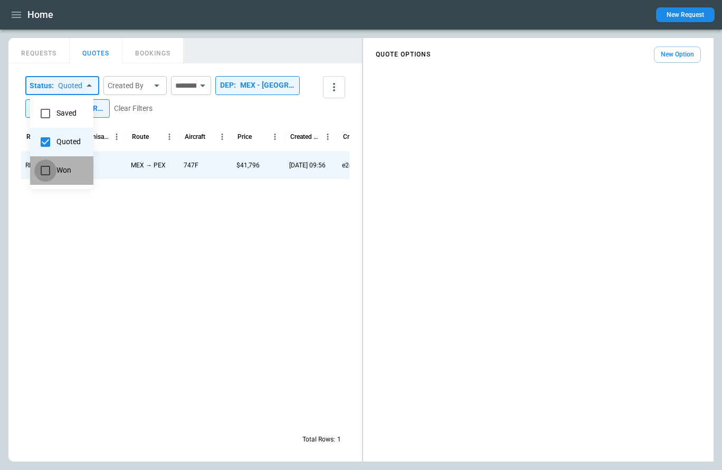
type input "**********"
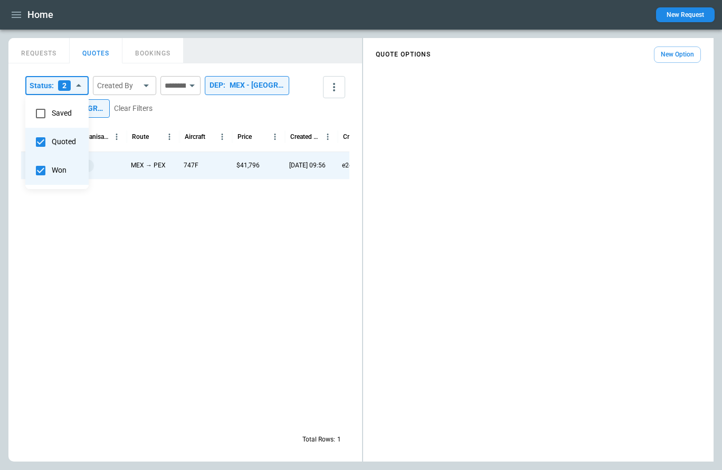
click at [78, 270] on div at bounding box center [361, 235] width 722 height 470
click at [541, 60] on button "New Option" at bounding box center [677, 54] width 47 height 16
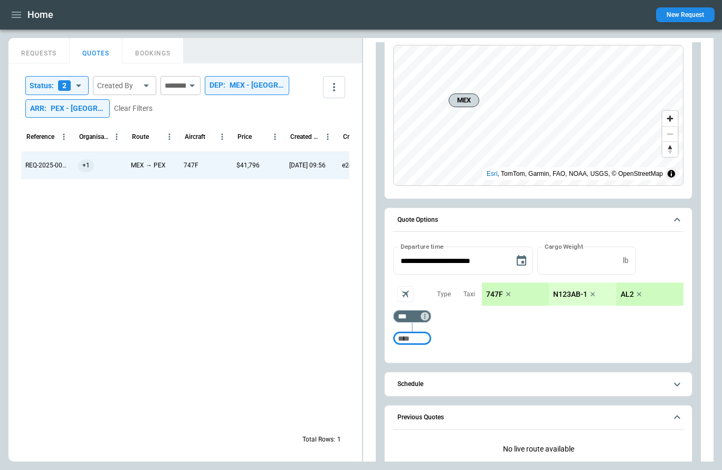
scroll to position [107, 0]
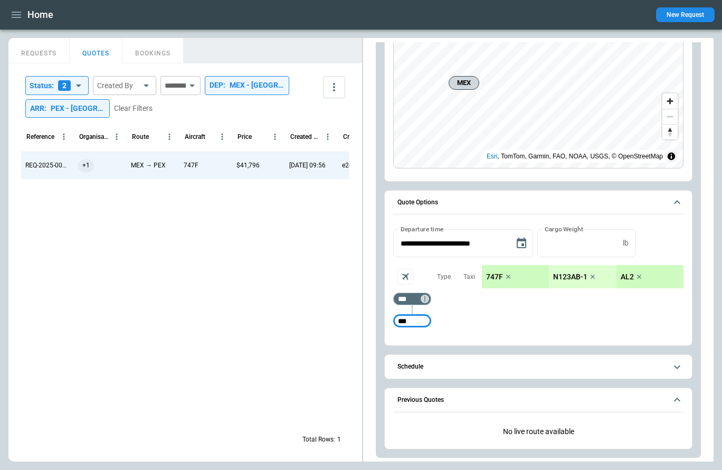
type input "***"
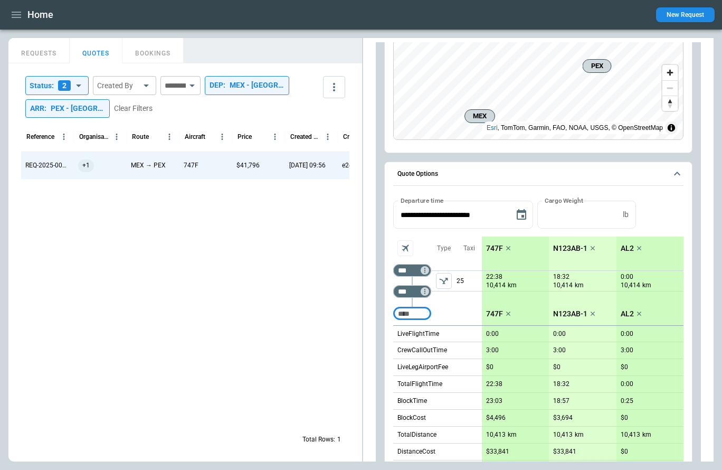
scroll to position [58, 0]
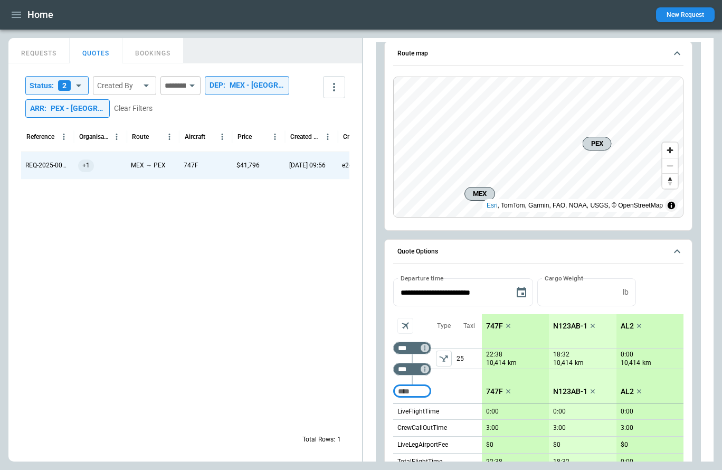
click at [446, 361] on icon "left aligned" at bounding box center [444, 358] width 11 height 11
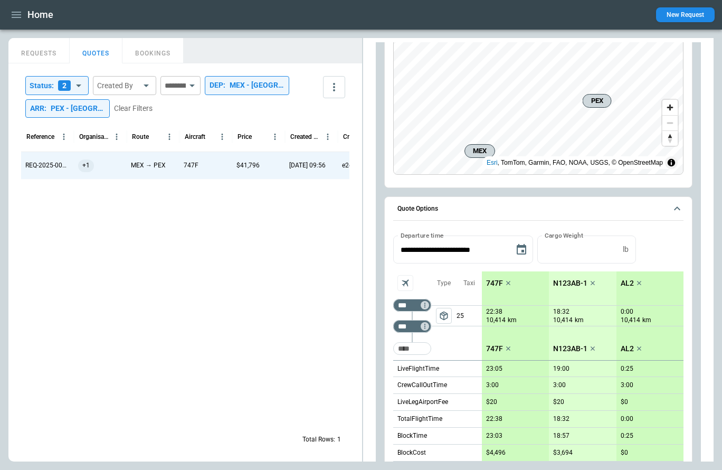
scroll to position [0, 0]
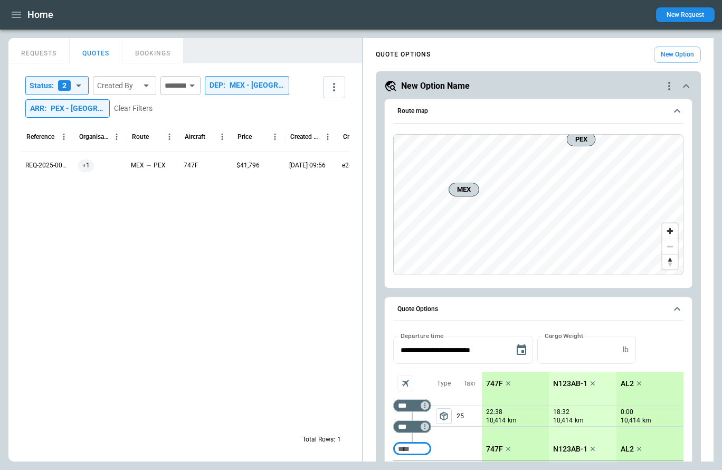
click at [677, 13] on button "New Request" at bounding box center [685, 14] width 59 height 15
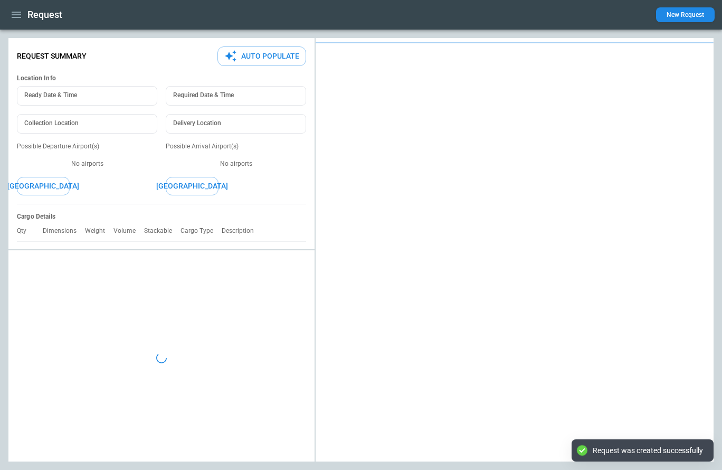
type textarea "*"
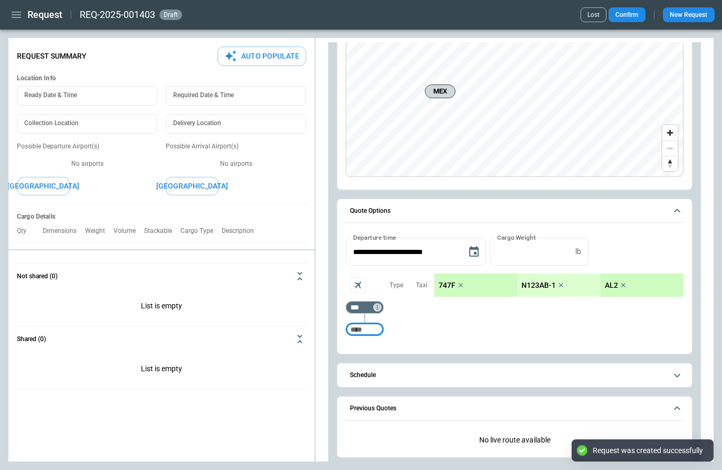
scroll to position [107, 0]
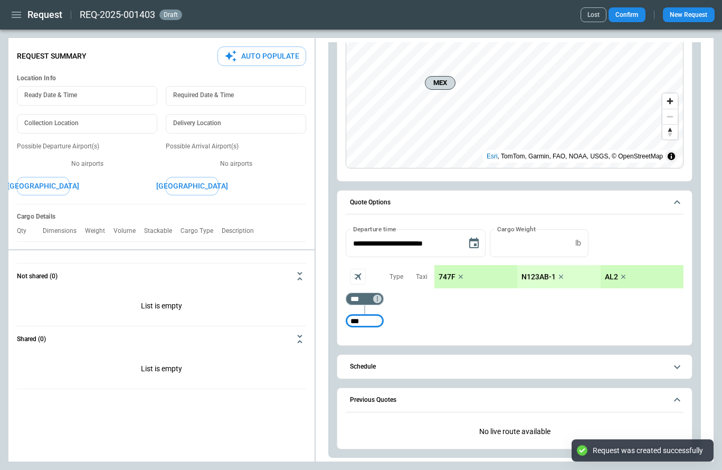
type input "***"
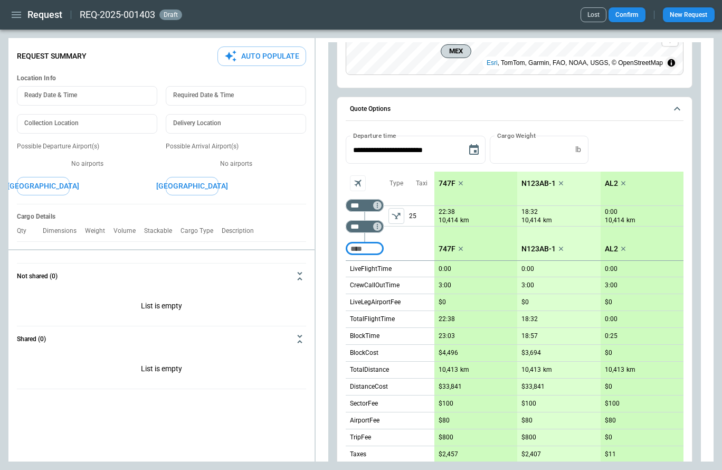
scroll to position [120, 0]
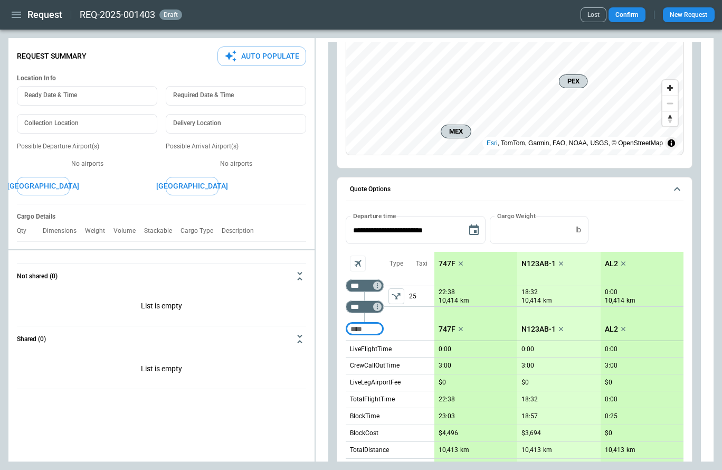
click at [397, 295] on icon "left aligned" at bounding box center [396, 296] width 8 height 6
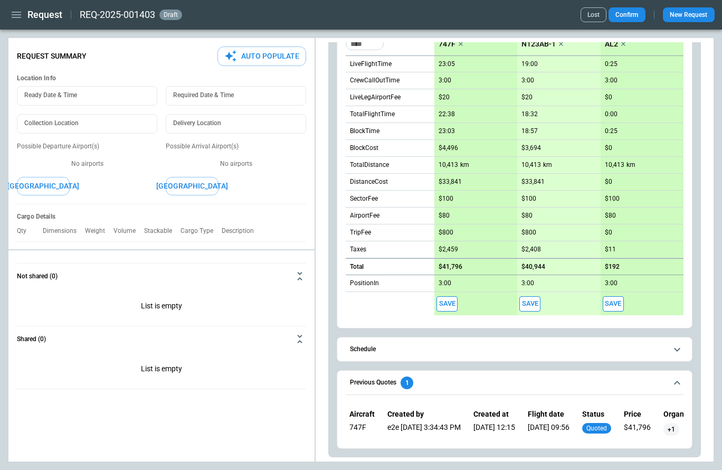
scroll to position [0, 0]
